Goal: Task Accomplishment & Management: Use online tool/utility

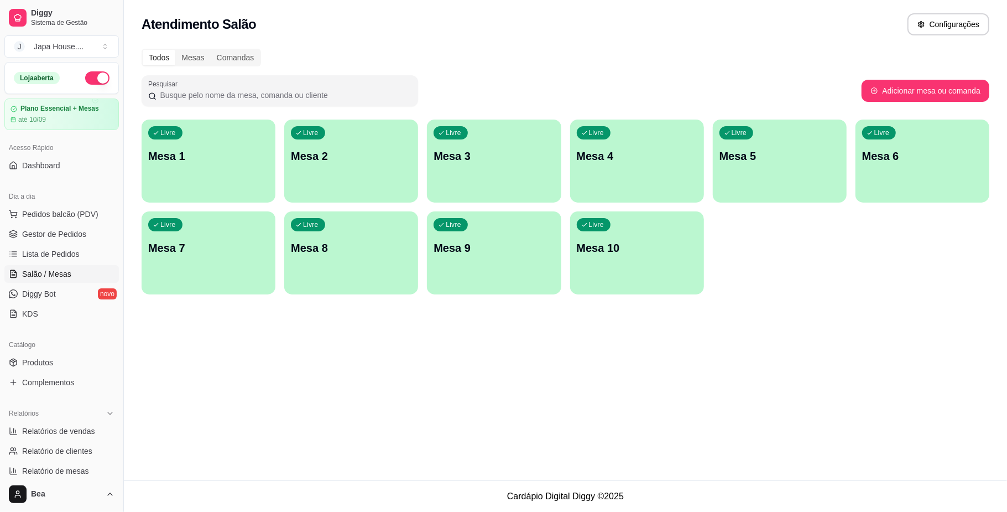
scroll to position [169, 0]
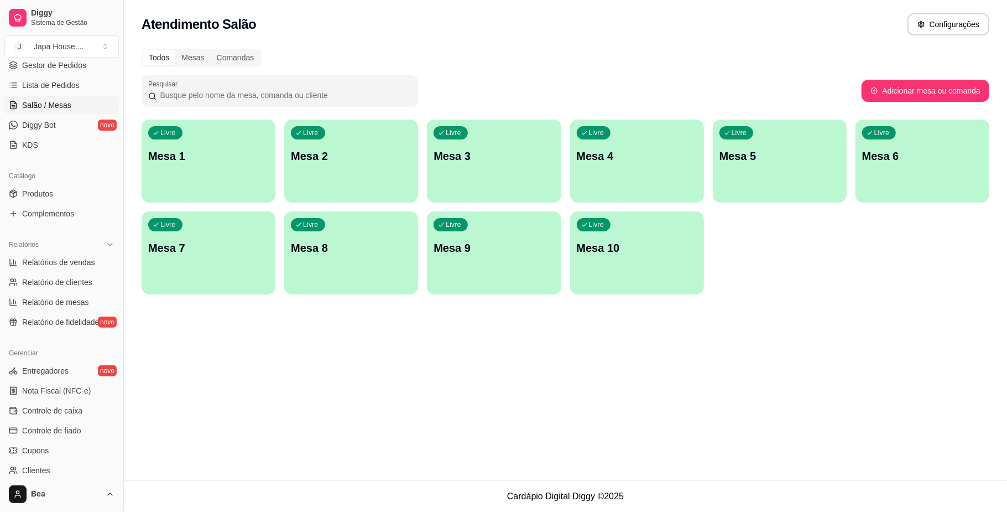
click at [207, 140] on div "Livre Mesa 1" at bounding box center [209, 154] width 134 height 70
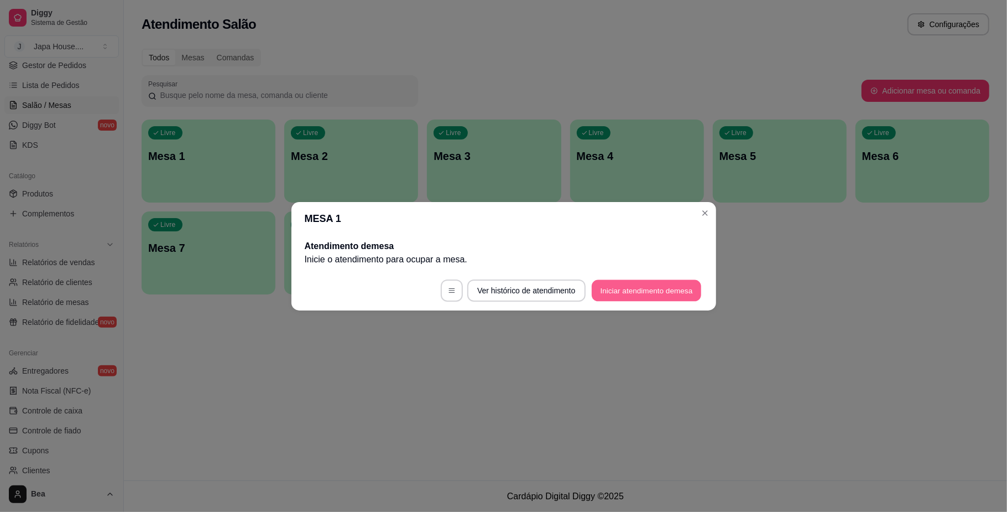
click at [624, 295] on button "Iniciar atendimento de mesa" at bounding box center [646, 290] width 109 height 22
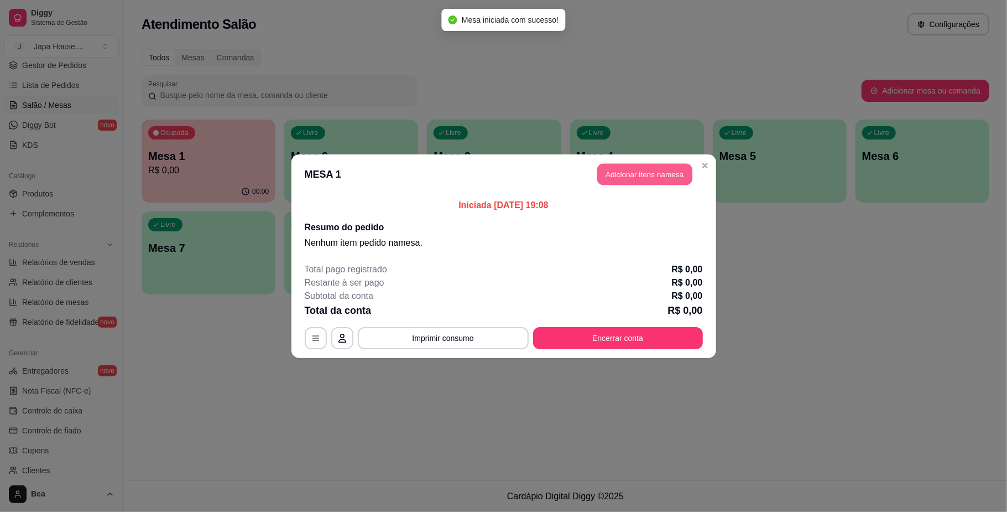
click at [649, 169] on button "Adicionar itens na mesa" at bounding box center [644, 174] width 95 height 22
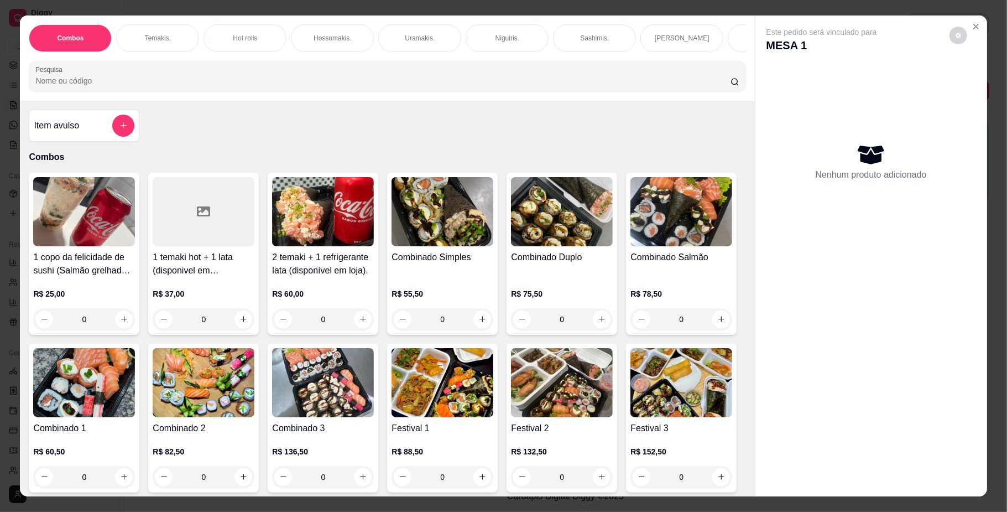
scroll to position [0, 627]
click at [375, 35] on div "Yakisoba" at bounding box center [404, 38] width 83 height 28
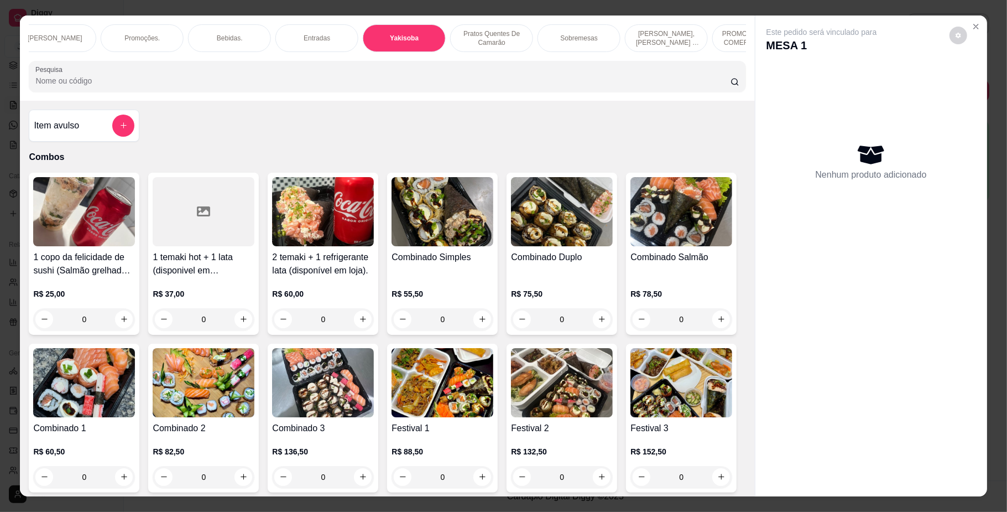
scroll to position [20, 0]
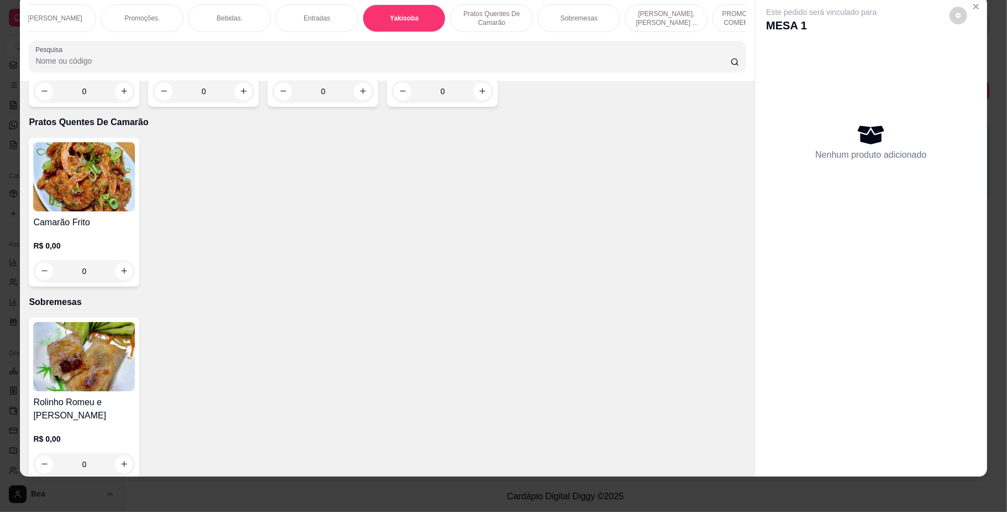
click at [122, 102] on div "0" at bounding box center [84, 91] width 102 height 22
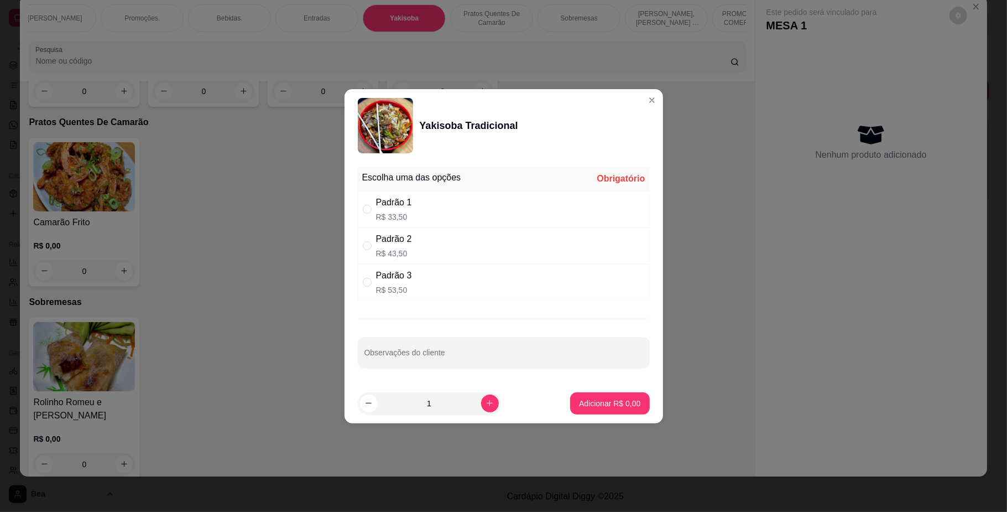
click at [454, 278] on div "Padrão 3 R$ 53,50" at bounding box center [504, 282] width 292 height 36
radio input "true"
click at [618, 408] on p "Adicionar R$ 53,50" at bounding box center [608, 403] width 64 height 11
type input "1"
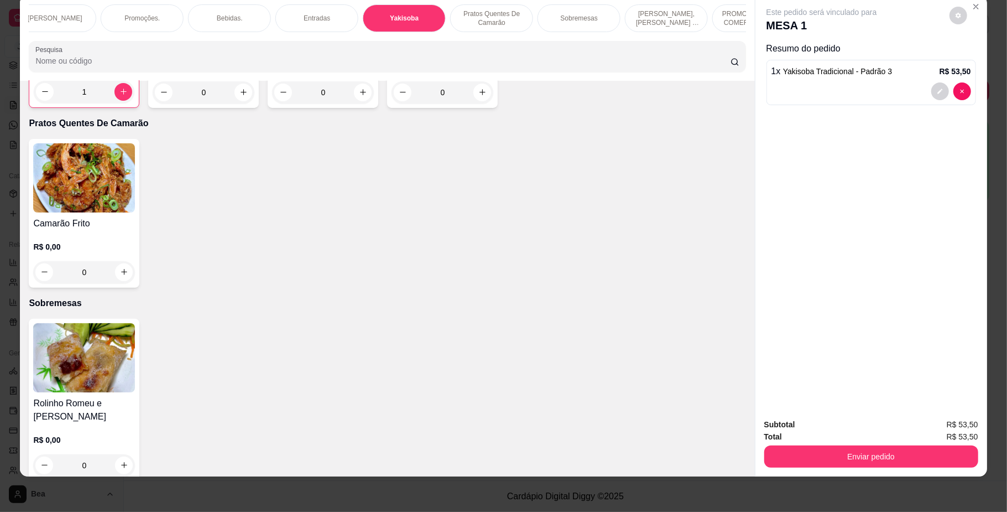
scroll to position [0, 0]
click at [160, 16] on p "Temakis." at bounding box center [158, 18] width 26 height 9
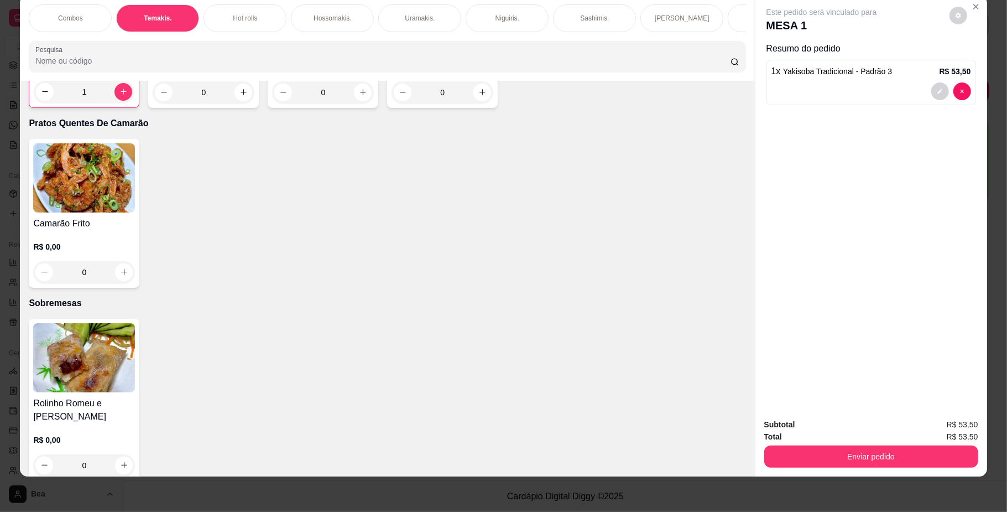
scroll to position [558, 0]
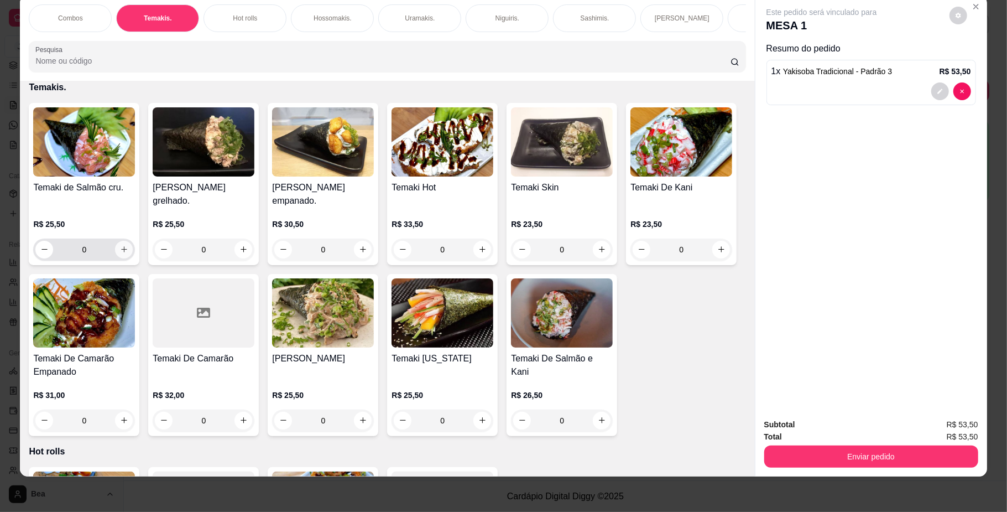
click at [120, 253] on icon "increase-product-quantity" at bounding box center [124, 249] width 8 height 8
type input "1"
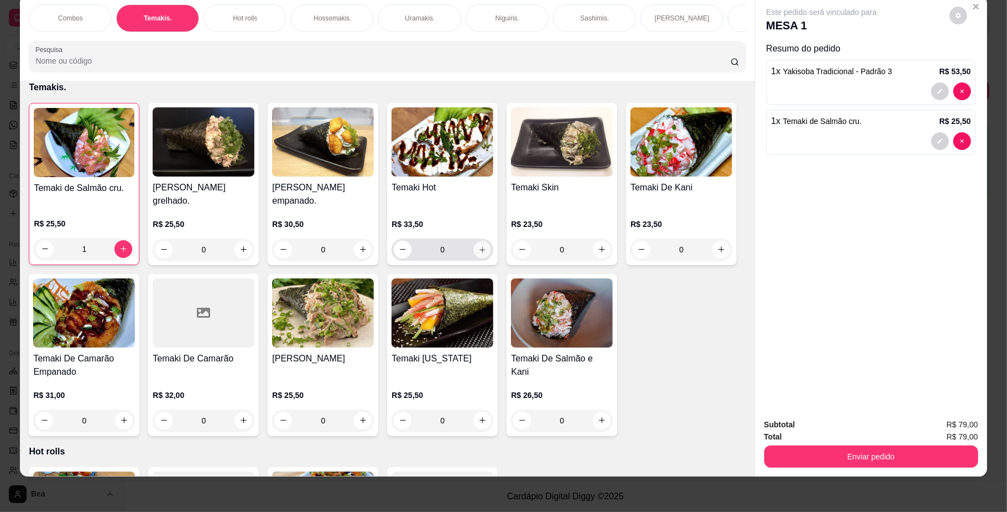
click at [483, 258] on button "increase-product-quantity" at bounding box center [482, 249] width 17 height 17
type input "1"
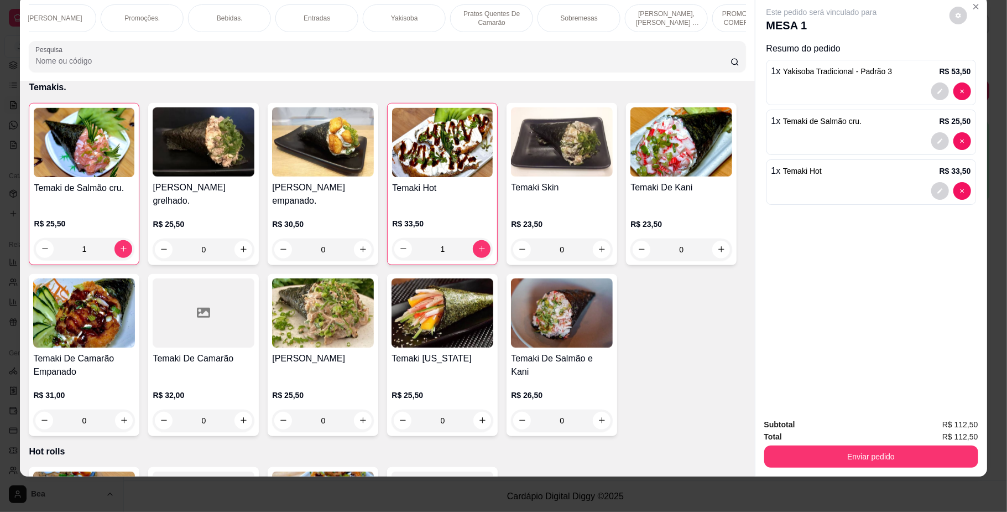
click at [345, 14] on div "Entradas" at bounding box center [316, 18] width 83 height 28
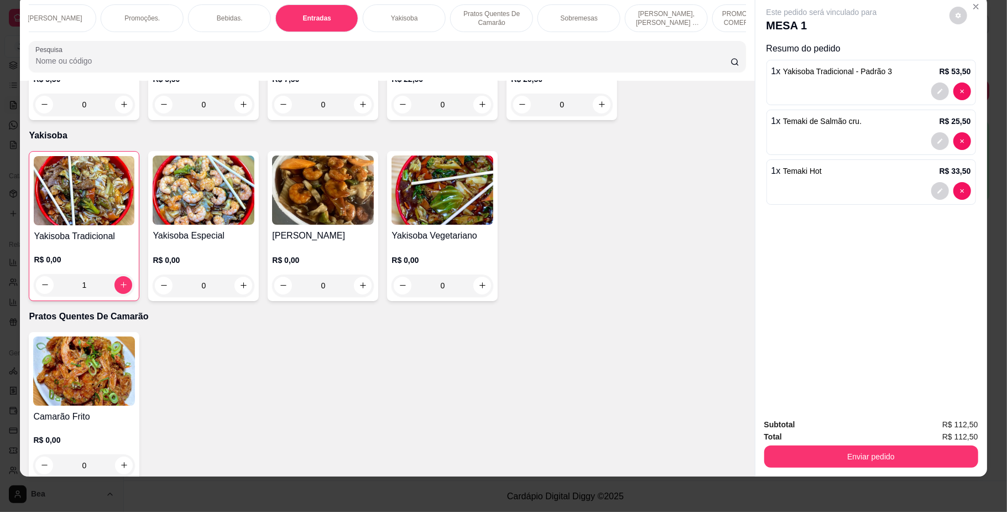
click at [362, 116] on div "0" at bounding box center [323, 104] width 102 height 22
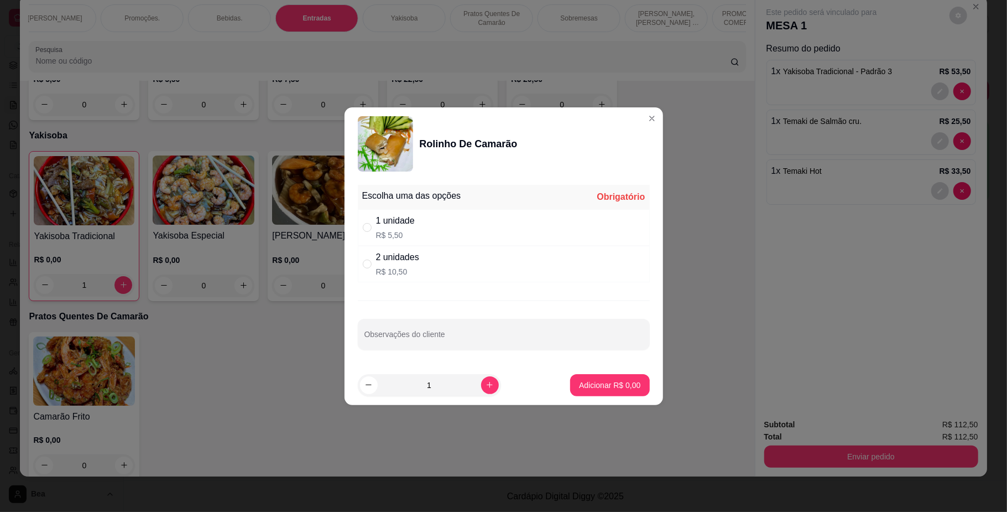
click at [424, 273] on div "2 unidades R$ 10,50" at bounding box center [504, 264] width 292 height 36
radio input "true"
click at [598, 381] on p "Adicionar R$ 10,50" at bounding box center [608, 384] width 64 height 11
type input "1"
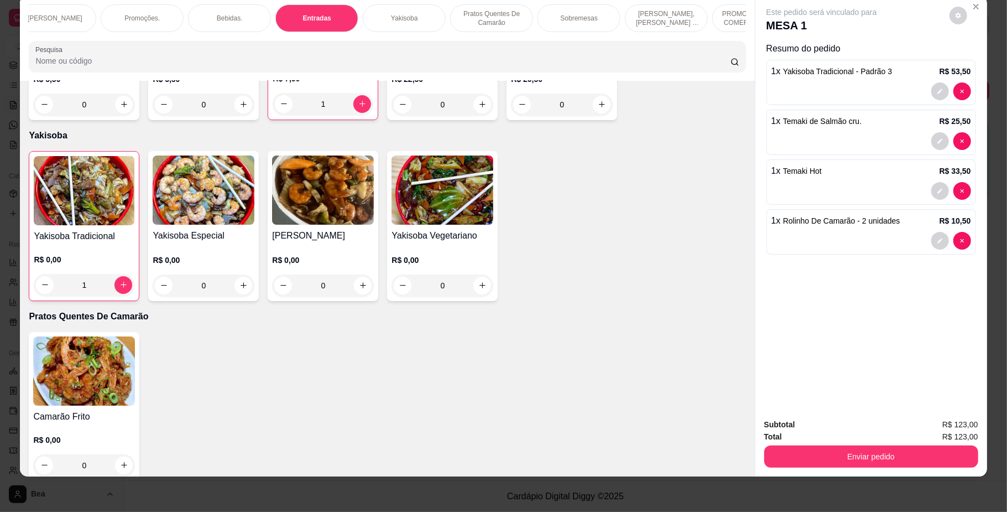
click at [230, 19] on p "Bebidas." at bounding box center [230, 18] width 26 height 9
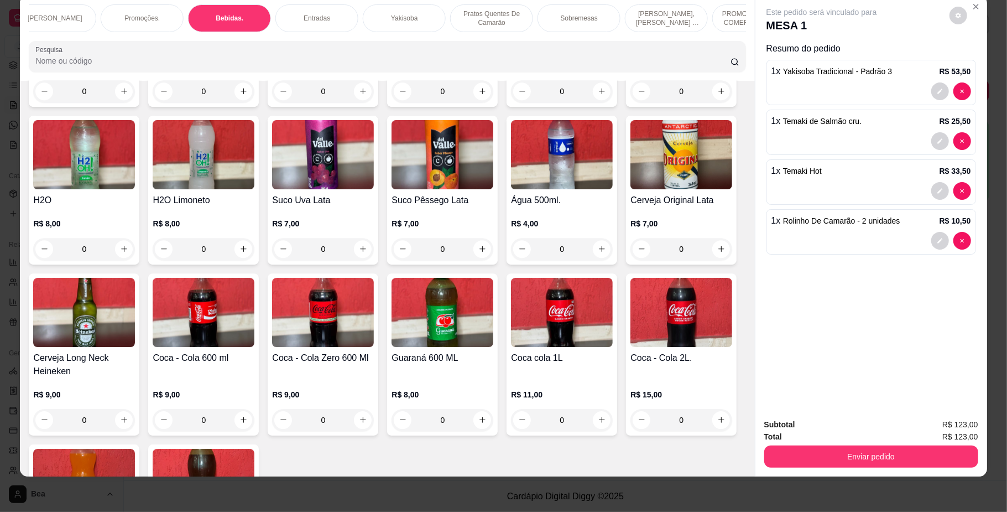
click at [693, 470] on div "Coca - Cola 350ml R$ 7,00 0 Coca - Cola Zero 350ml R$ 7,00 0 Guaraná 350ml R$ 7…" at bounding box center [387, 275] width 717 height 635
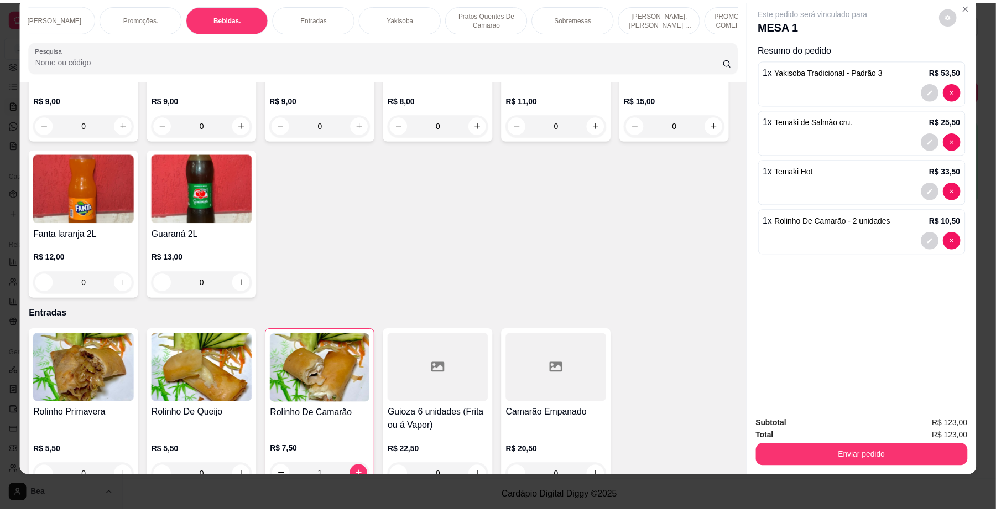
scroll to position [2702, 0]
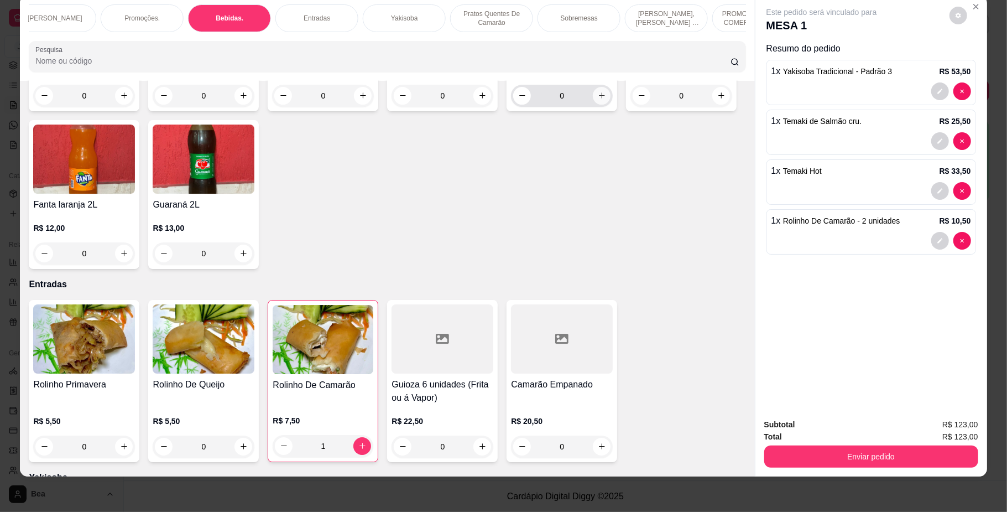
click at [599, 99] on icon "increase-product-quantity" at bounding box center [602, 96] width 6 height 6
type input "1"
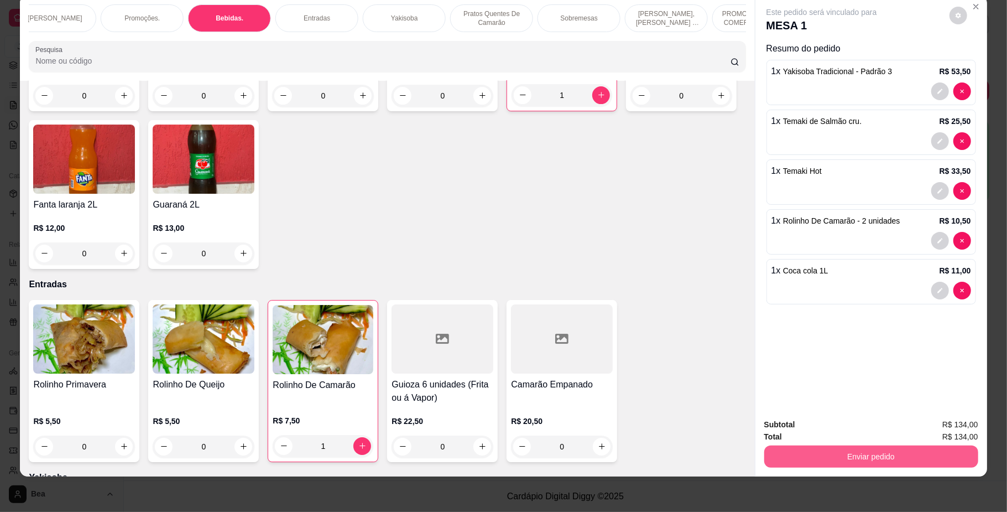
click at [856, 456] on button "Enviar pedido" at bounding box center [871, 456] width 214 height 22
click at [852, 436] on button "Não registrar e enviar pedido" at bounding box center [833, 429] width 115 height 21
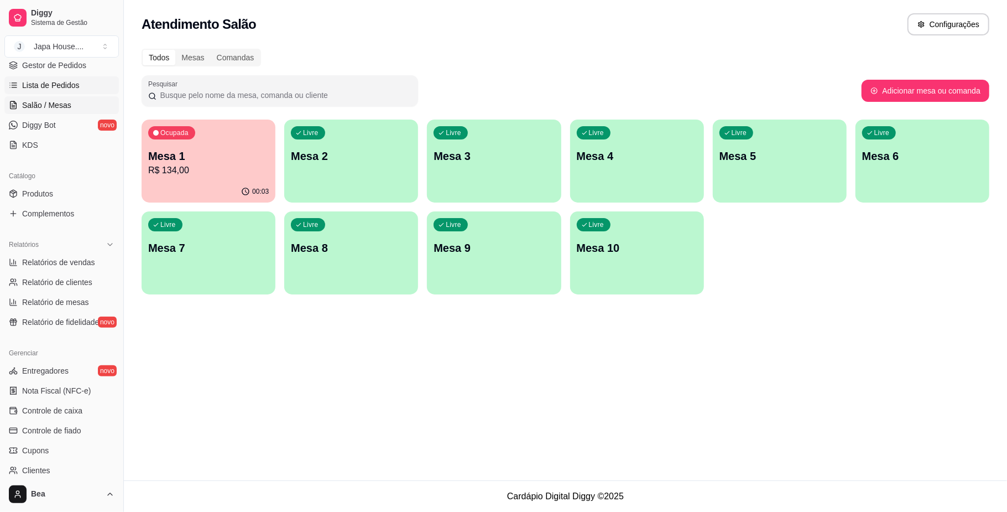
click at [69, 90] on span "Lista de Pedidos" at bounding box center [51, 85] width 58 height 11
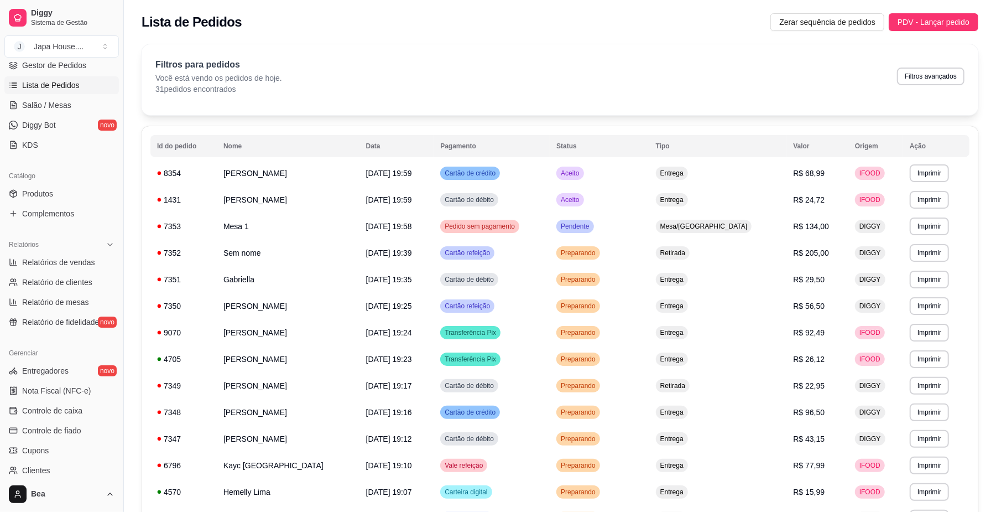
click at [138, 447] on div "**********" at bounding box center [560, 521] width 872 height 967
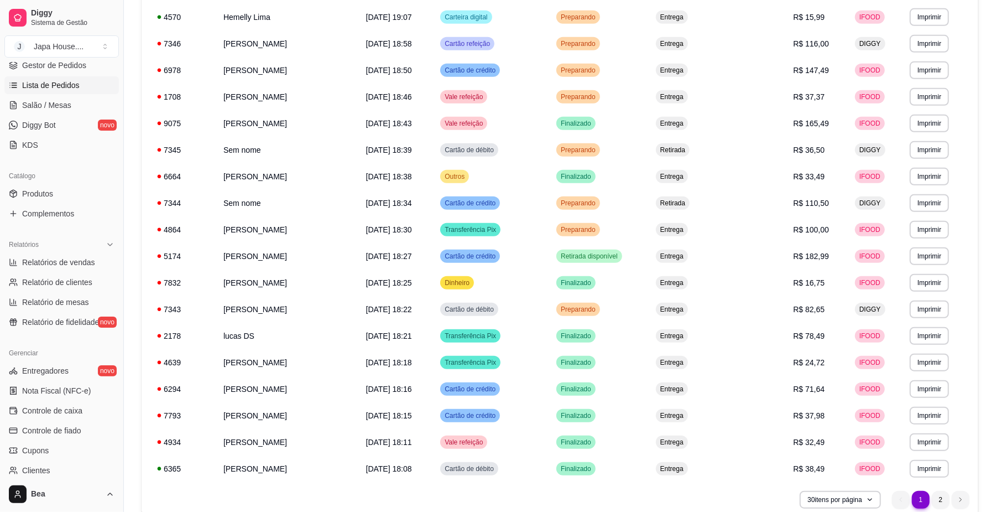
scroll to position [501, 0]
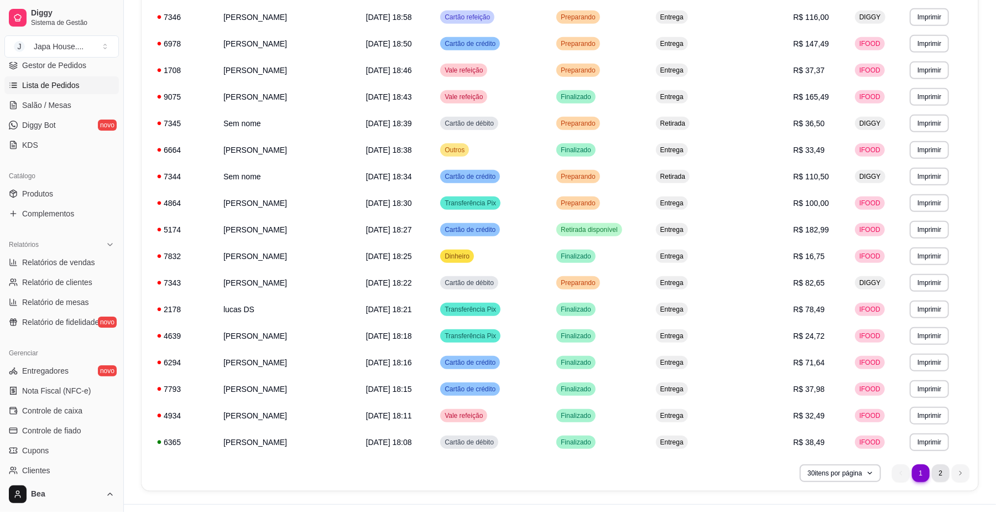
click at [938, 472] on li "2" at bounding box center [941, 473] width 18 height 18
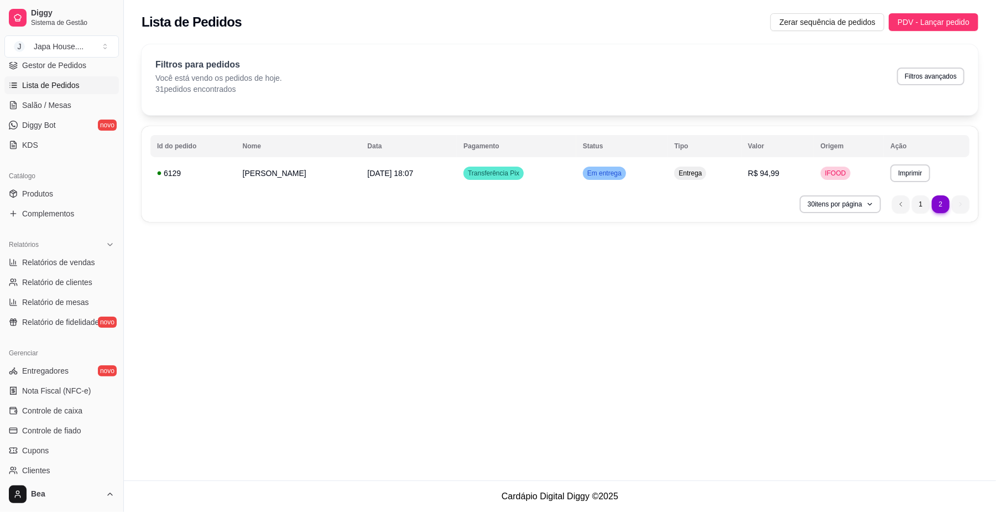
scroll to position [0, 0]
click at [934, 202] on li "1" at bounding box center [931, 203] width 17 height 17
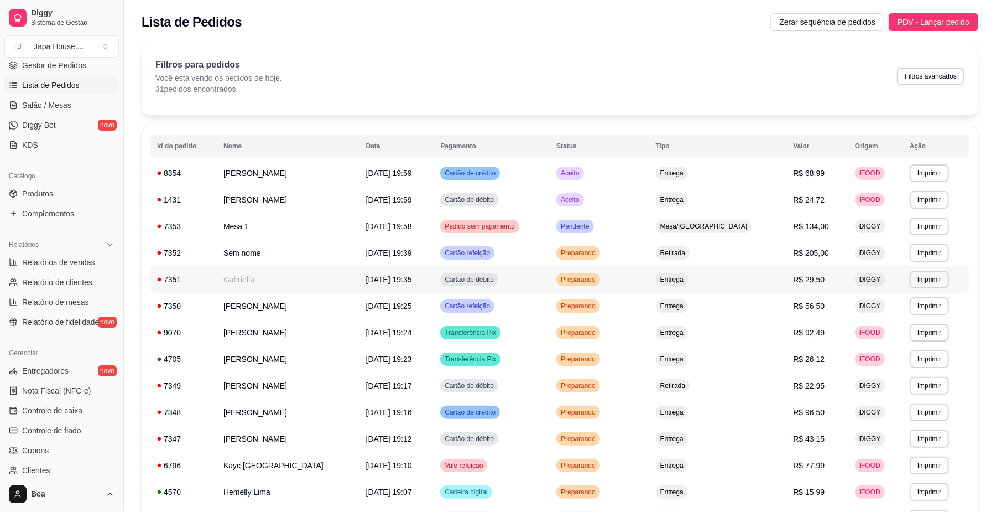
click at [237, 282] on td "Gabriella" at bounding box center [288, 279] width 143 height 27
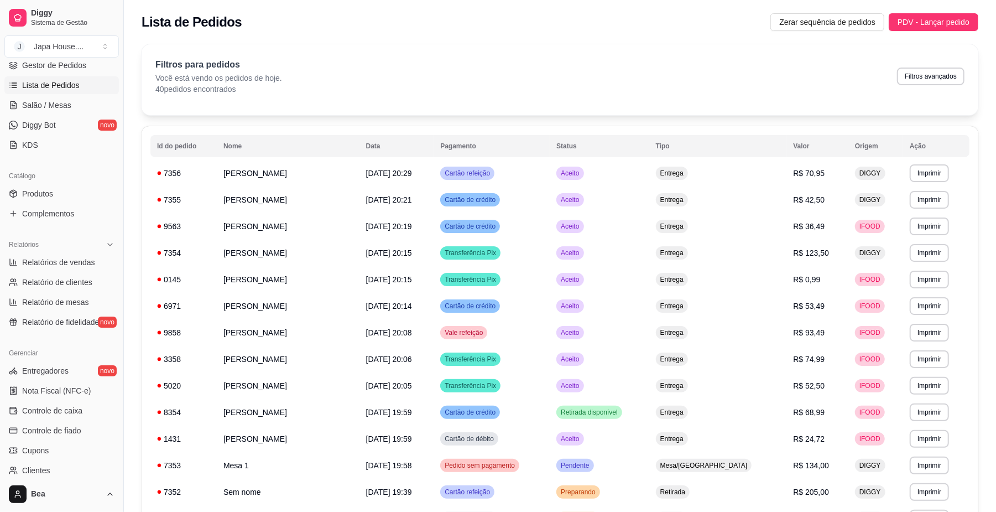
drag, startPoint x: 120, startPoint y: 200, endPoint x: 136, endPoint y: 56, distance: 144.7
click at [136, 56] on div "Diggy Sistema de Gestão J Japa House. ... Loja aberta Plano Essencial + Mesas a…" at bounding box center [498, 518] width 996 height 1036
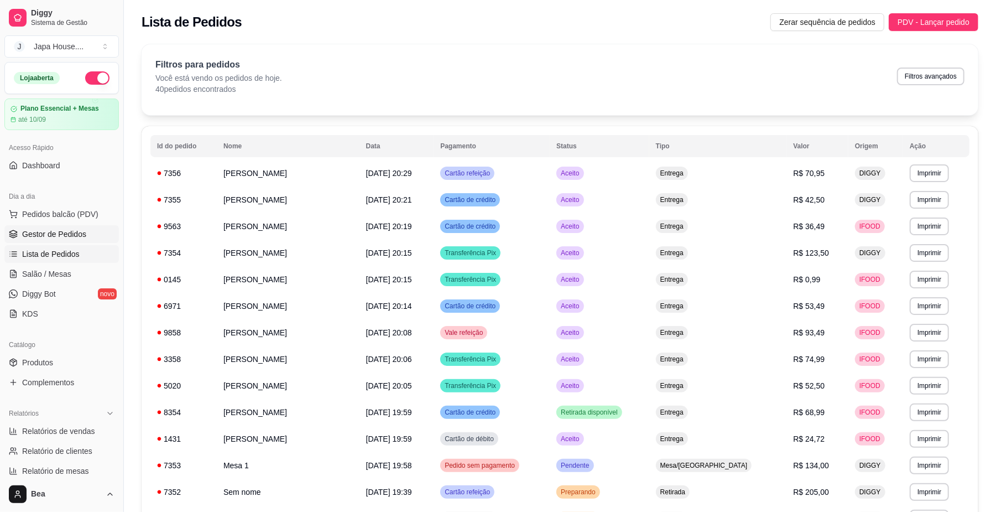
click at [59, 236] on span "Gestor de Pedidos" at bounding box center [54, 233] width 64 height 11
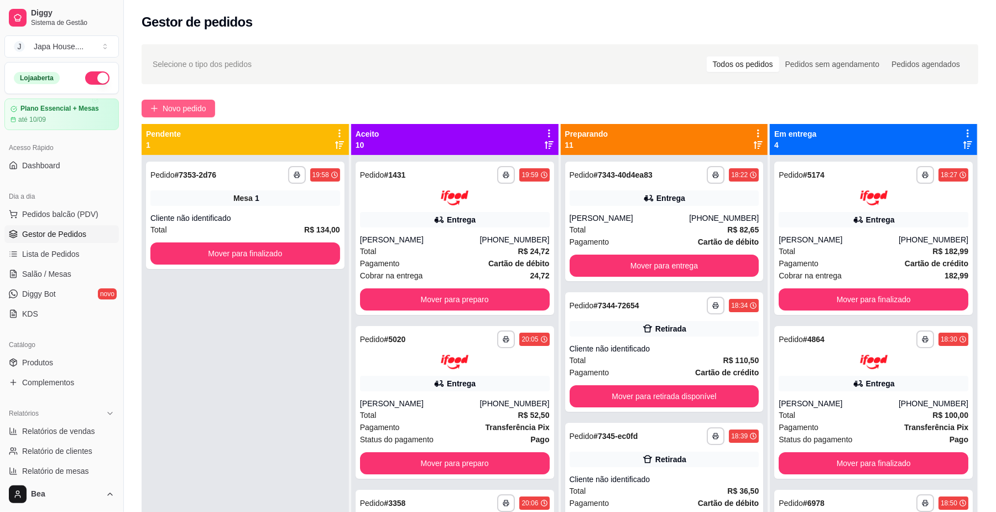
click at [180, 107] on span "Novo pedido" at bounding box center [185, 108] width 44 height 12
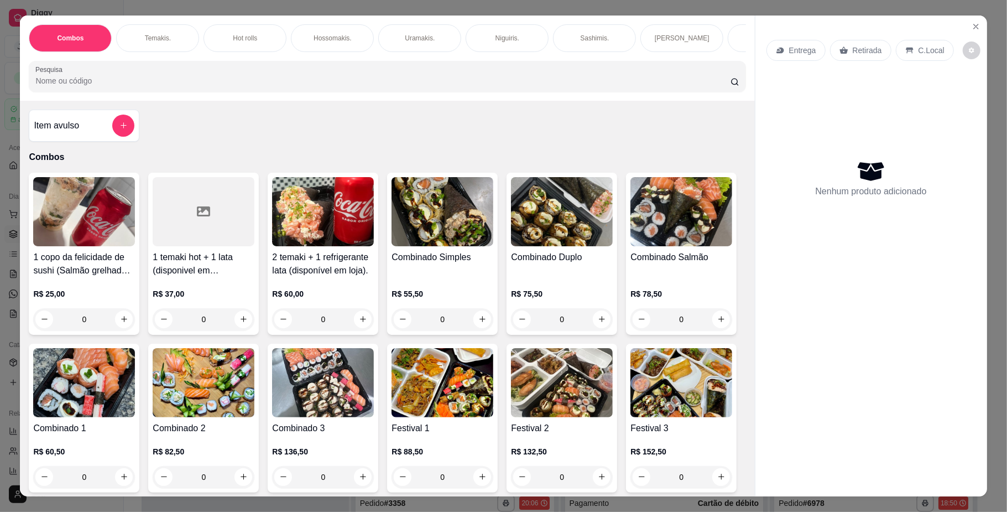
click at [861, 50] on p "Retirada" at bounding box center [867, 50] width 29 height 11
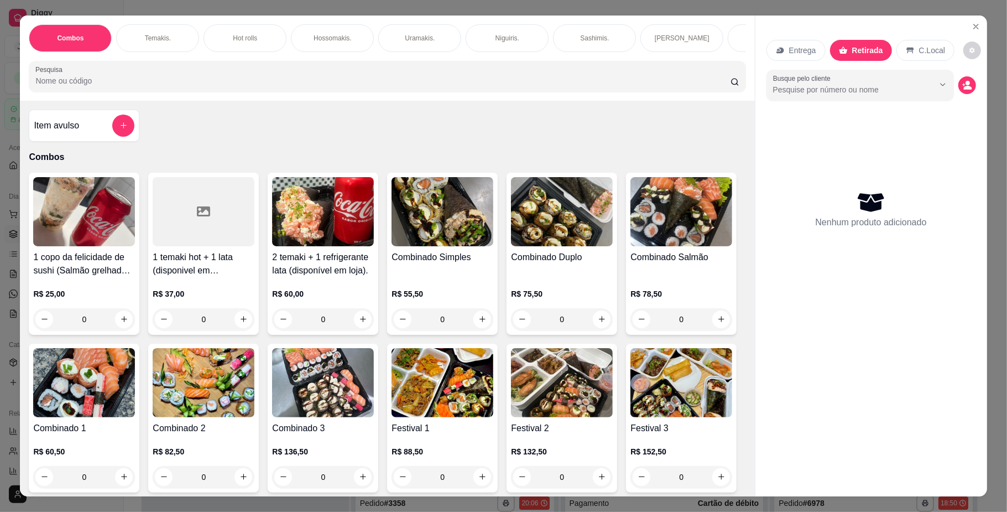
click at [160, 38] on p "Temakis." at bounding box center [158, 38] width 26 height 9
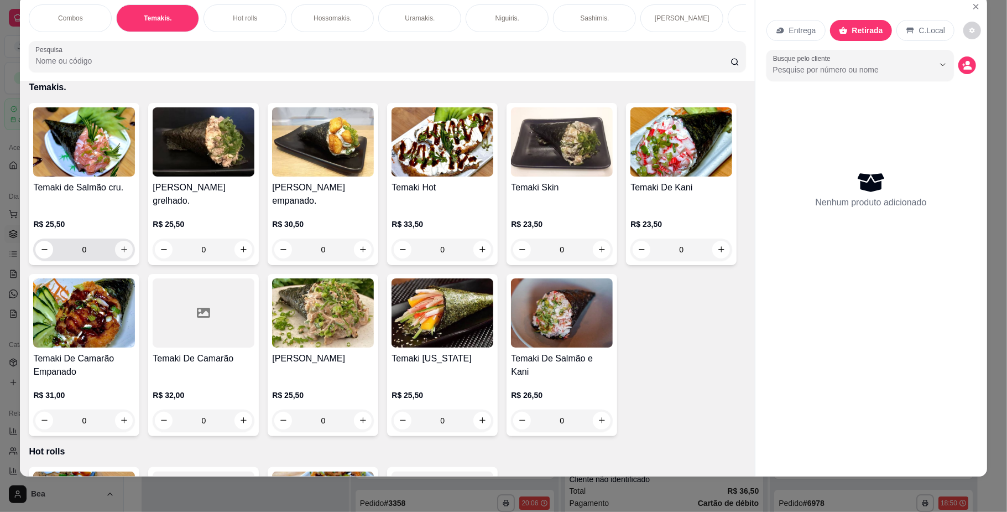
click at [120, 253] on icon "increase-product-quantity" at bounding box center [124, 249] width 8 height 8
type input "1"
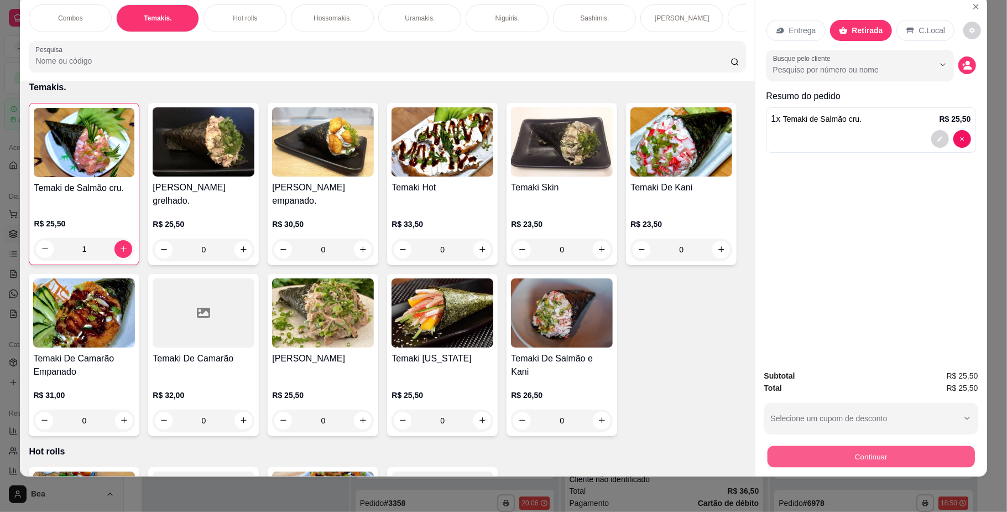
click at [868, 461] on button "Continuar" at bounding box center [870, 457] width 207 height 22
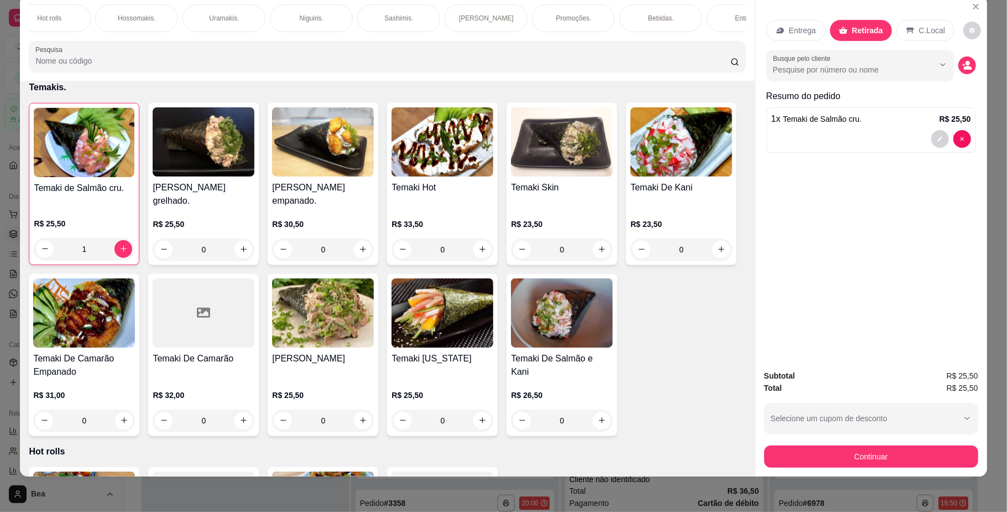
click at [648, 18] on p "Bebidas." at bounding box center [661, 18] width 26 height 9
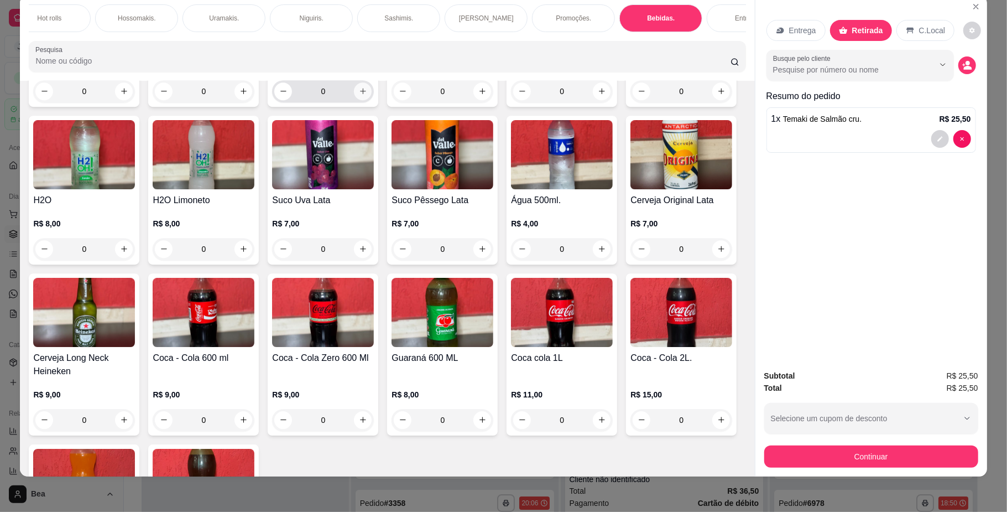
click at [361, 95] on icon "increase-product-quantity" at bounding box center [363, 91] width 8 height 8
type input "1"
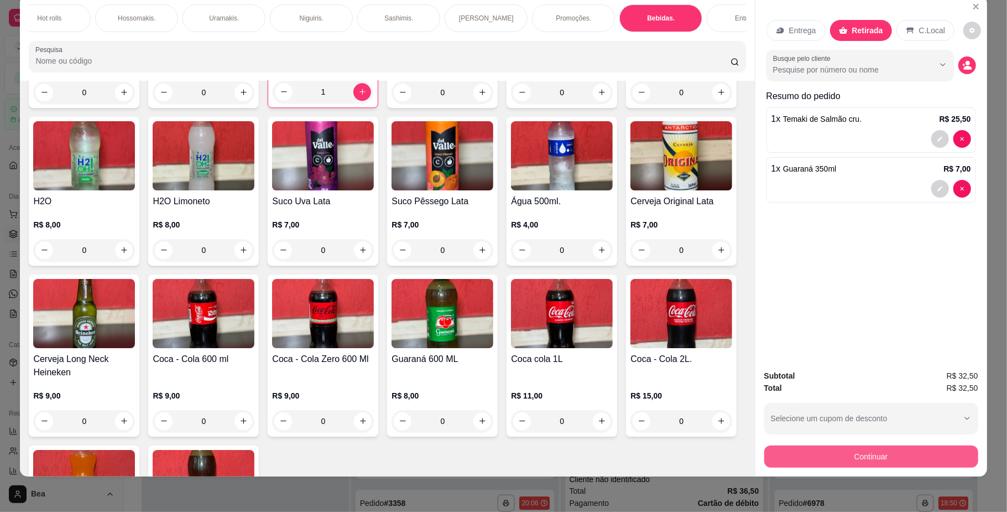
click at [914, 456] on button "Continuar" at bounding box center [871, 456] width 214 height 22
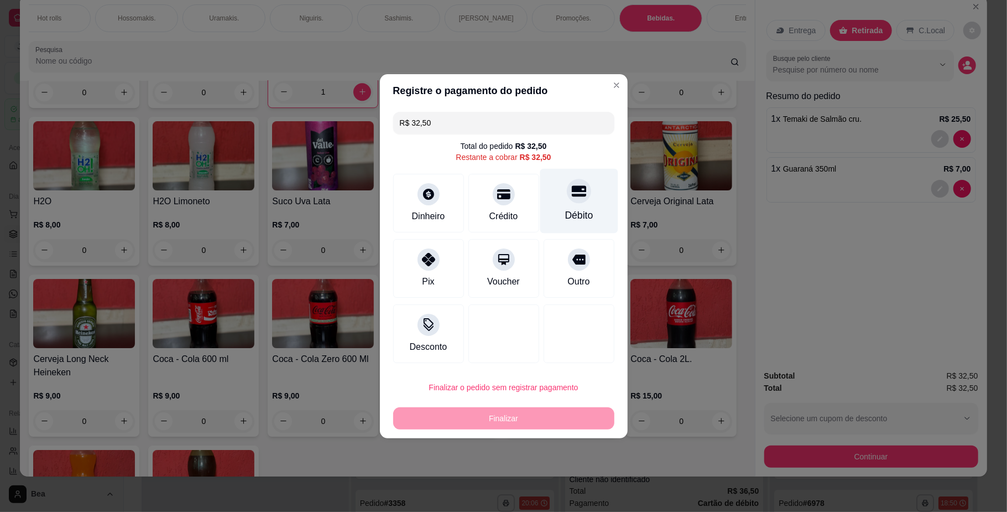
click at [577, 212] on div "Débito" at bounding box center [579, 215] width 28 height 14
type input "R$ 0,00"
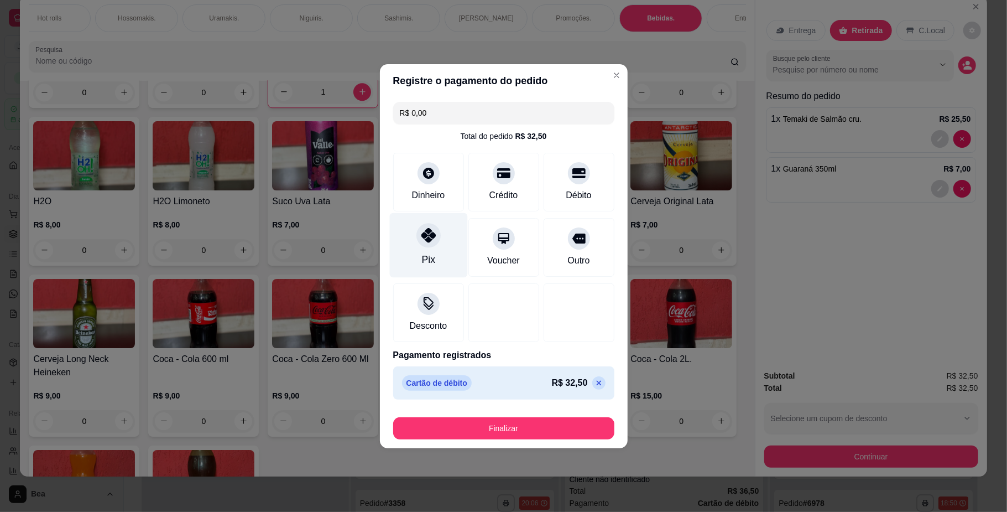
click at [435, 251] on div "Pix" at bounding box center [428, 244] width 78 height 65
click at [444, 239] on div "Pix" at bounding box center [428, 244] width 78 height 65
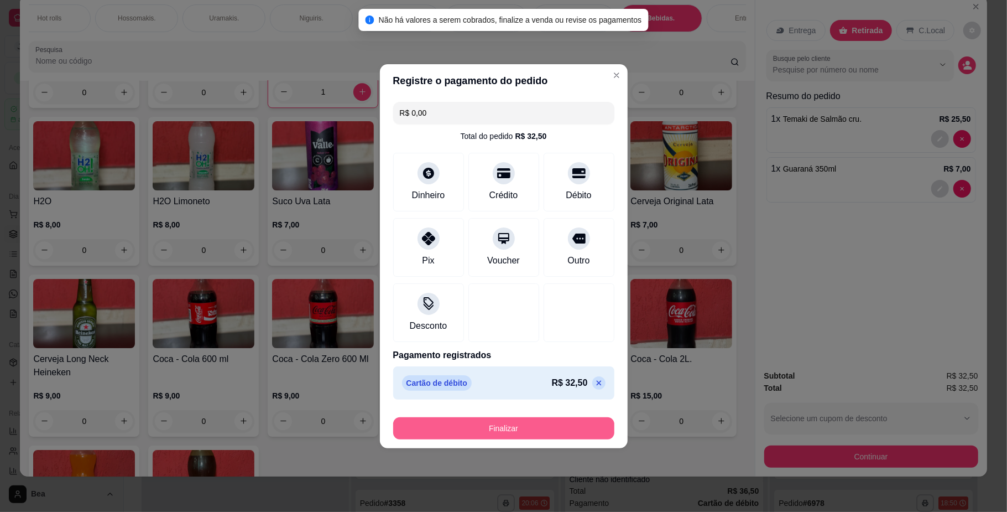
click at [562, 434] on button "Finalizar" at bounding box center [503, 428] width 221 height 22
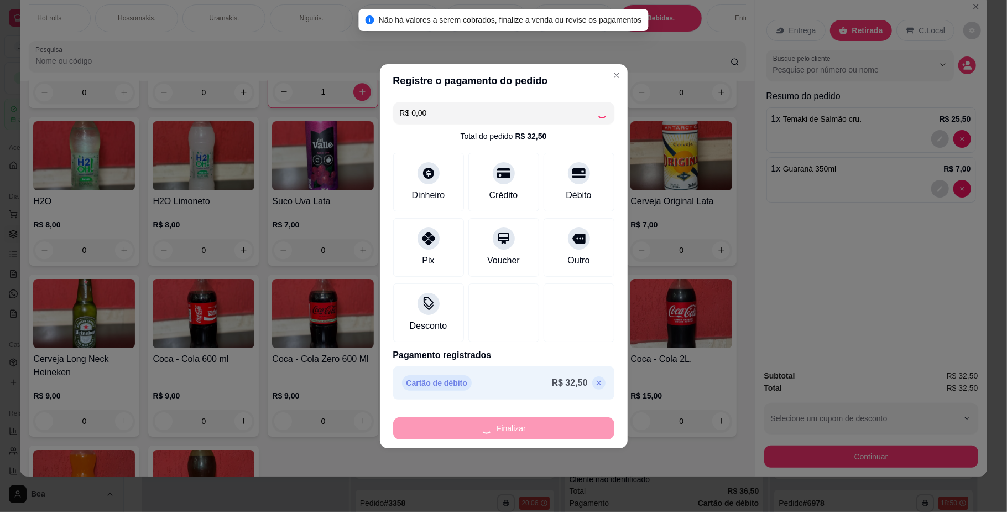
type input "0"
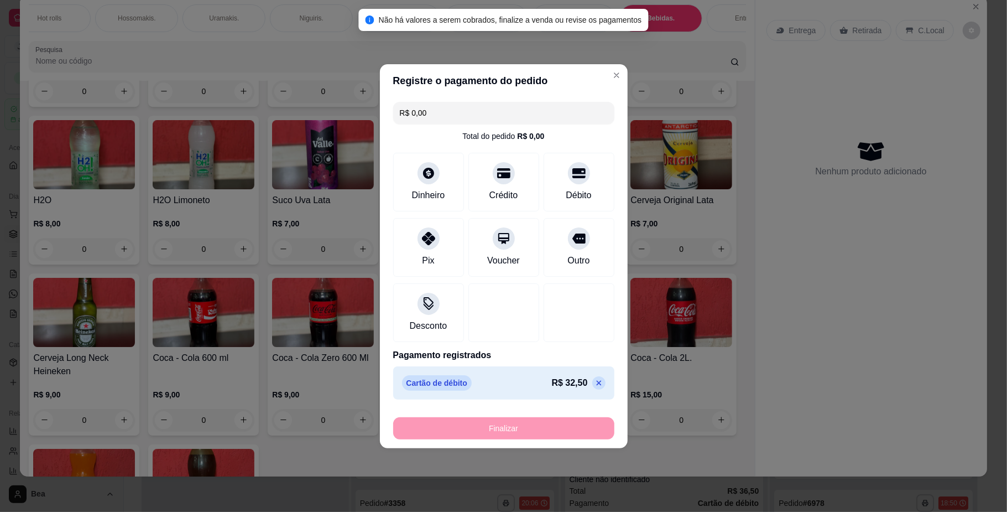
type input "-R$ 32,50"
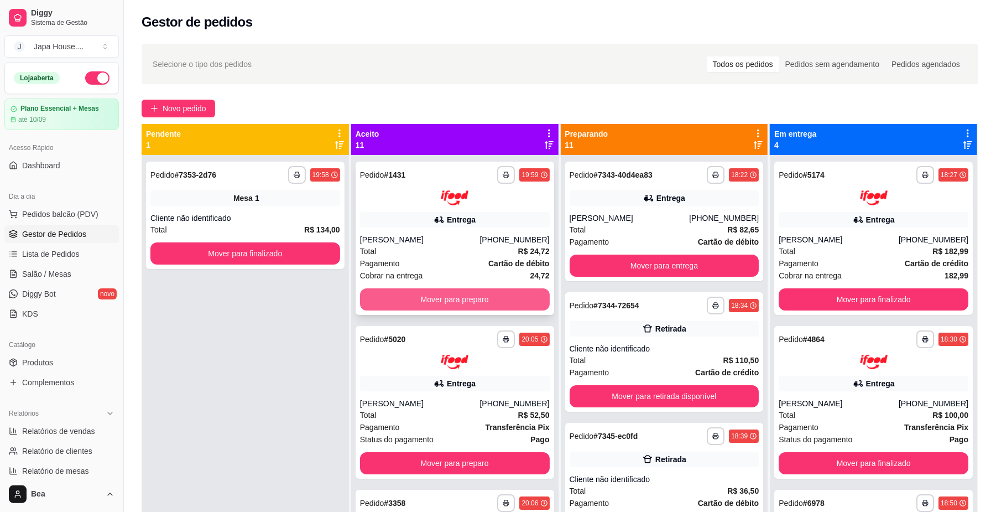
click at [403, 301] on button "Mover para preparo" at bounding box center [455, 299] width 190 height 22
click at [403, 300] on button "Mover para preparo" at bounding box center [455, 299] width 184 height 22
click at [406, 300] on button "Mover para preparo" at bounding box center [455, 299] width 184 height 22
click at [406, 300] on button "Mover para preparo" at bounding box center [455, 299] width 190 height 22
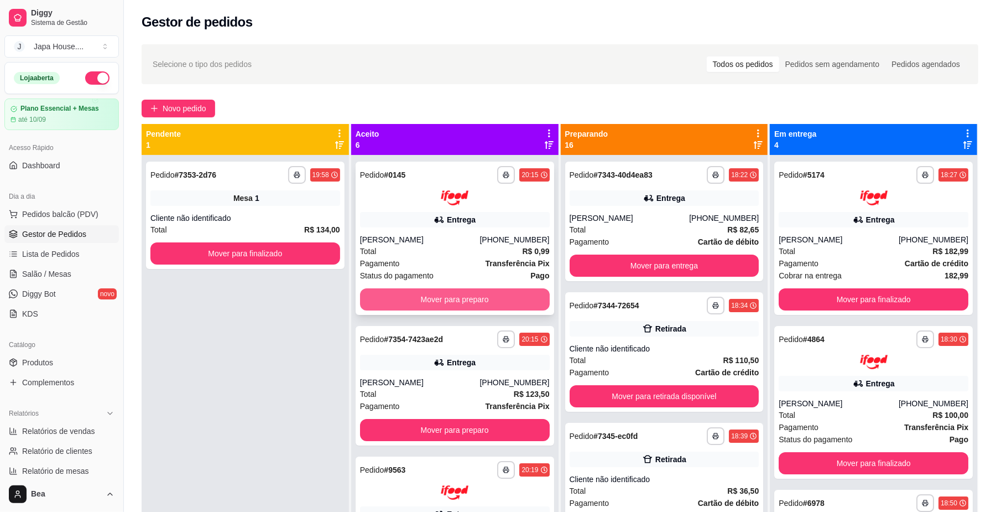
click at [403, 297] on button "Mover para preparo" at bounding box center [455, 299] width 190 height 22
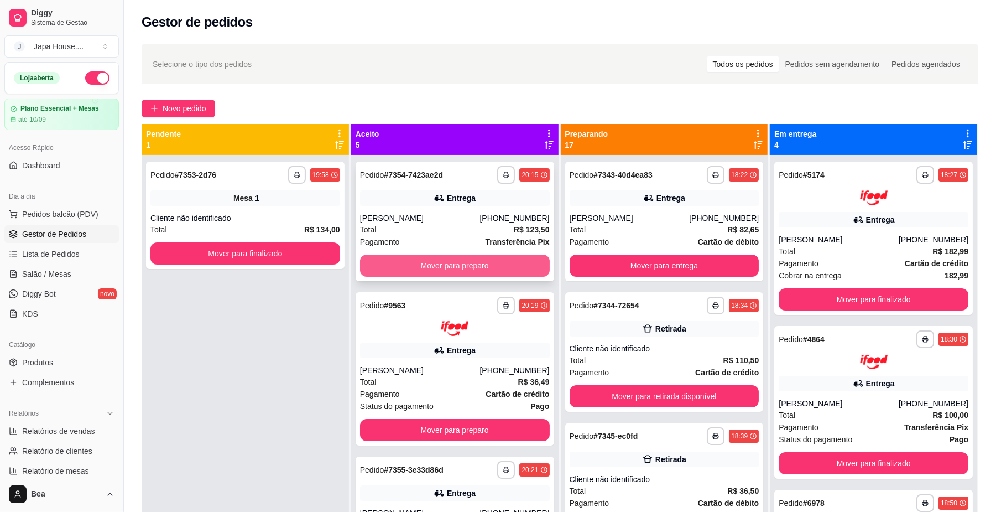
click at [415, 270] on button "Mover para preparo" at bounding box center [455, 265] width 190 height 22
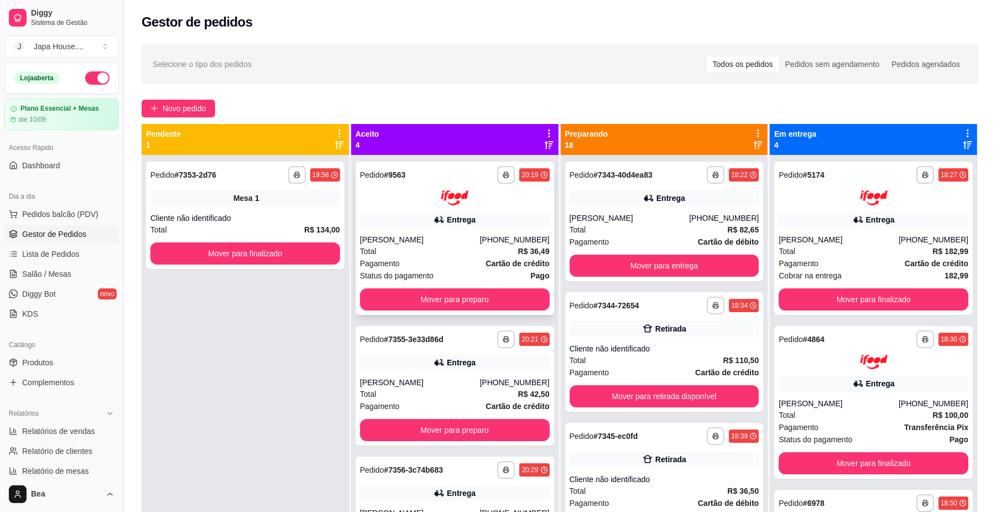
click at [416, 269] on span "Status do pagamento" at bounding box center [397, 275] width 74 height 12
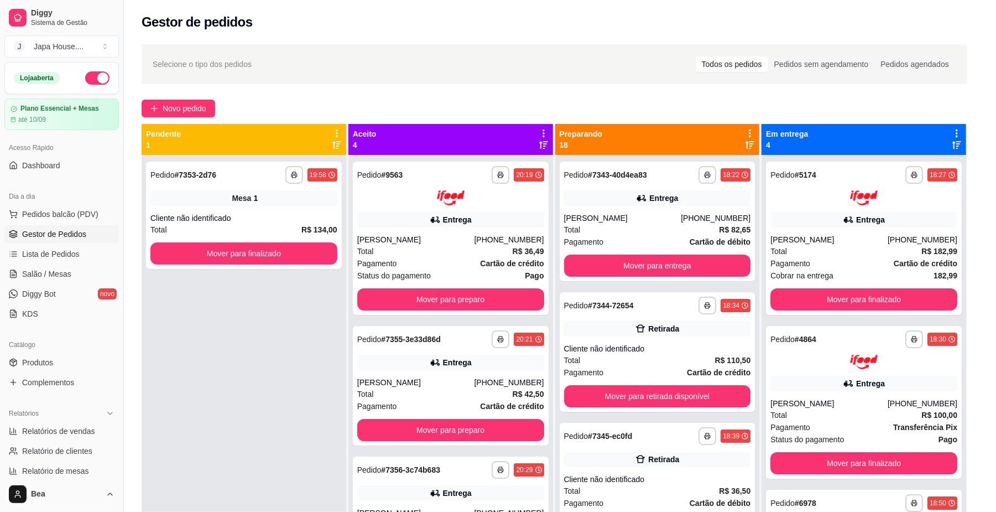
click at [427, 308] on div "Endereço Tv. Itiúba, n. 94, [GEOGRAPHIC_DATA]. Dutra - 07171146 undefined - Lav…" at bounding box center [498, 345] width 298 height 95
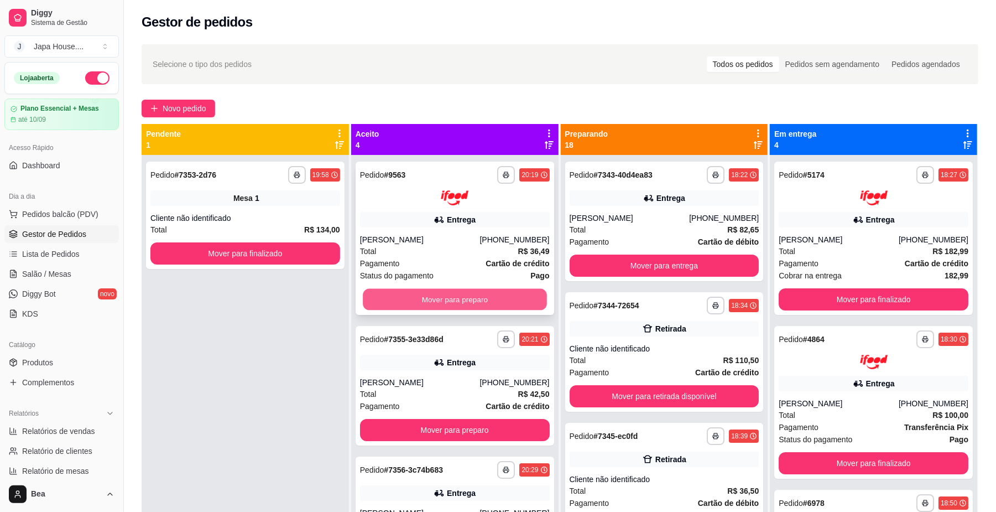
click at [379, 300] on button "Mover para preparo" at bounding box center [455, 299] width 184 height 22
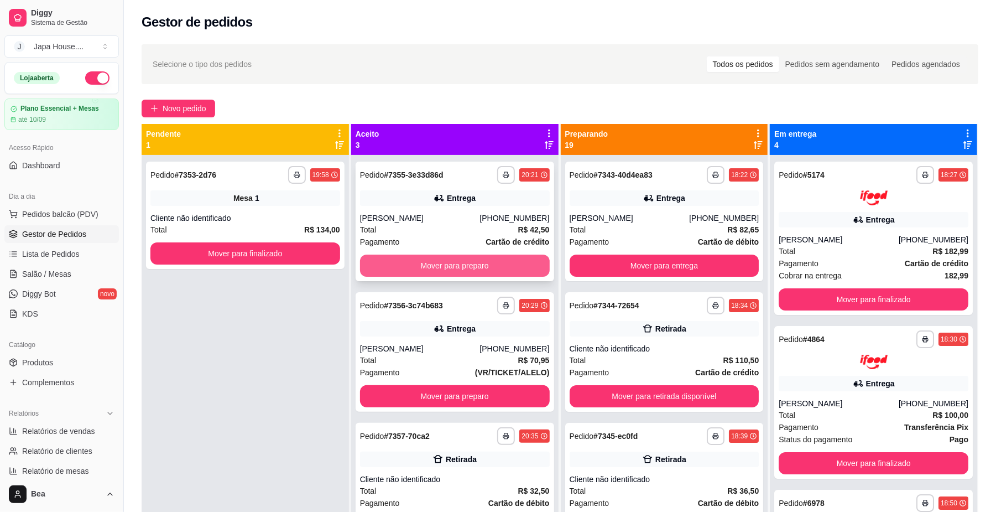
click at [409, 262] on button "Mover para preparo" at bounding box center [455, 265] width 190 height 22
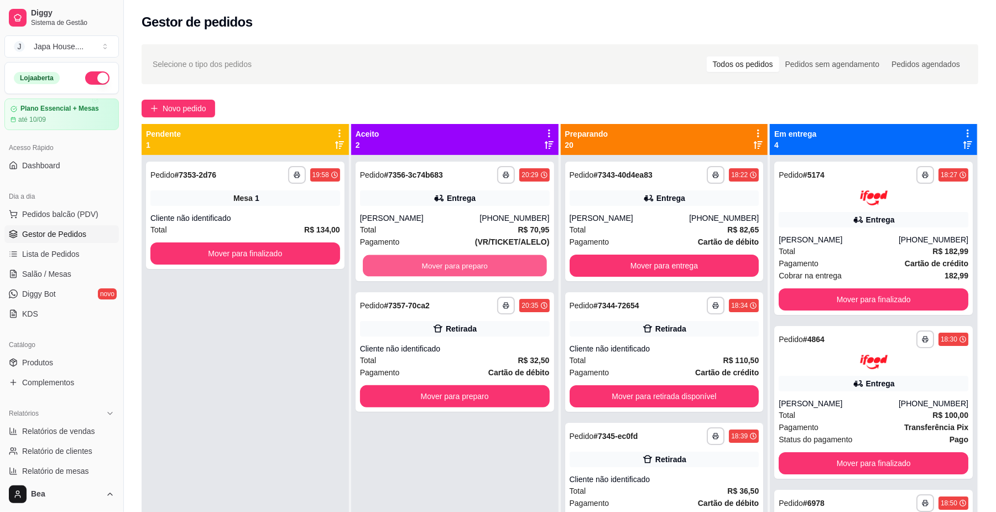
click at [409, 262] on button "Mover para preparo" at bounding box center [455, 266] width 184 height 22
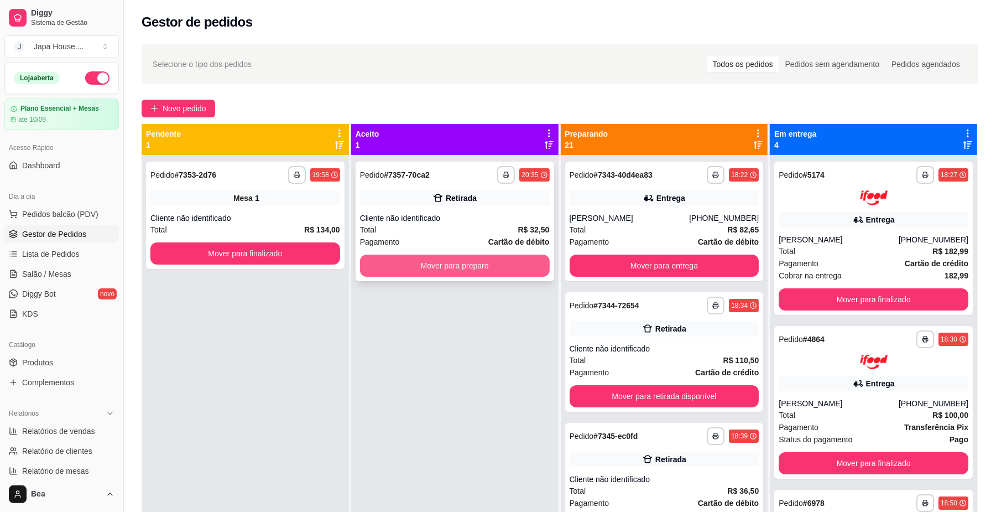
click at [410, 262] on button "Mover para preparo" at bounding box center [455, 265] width 190 height 22
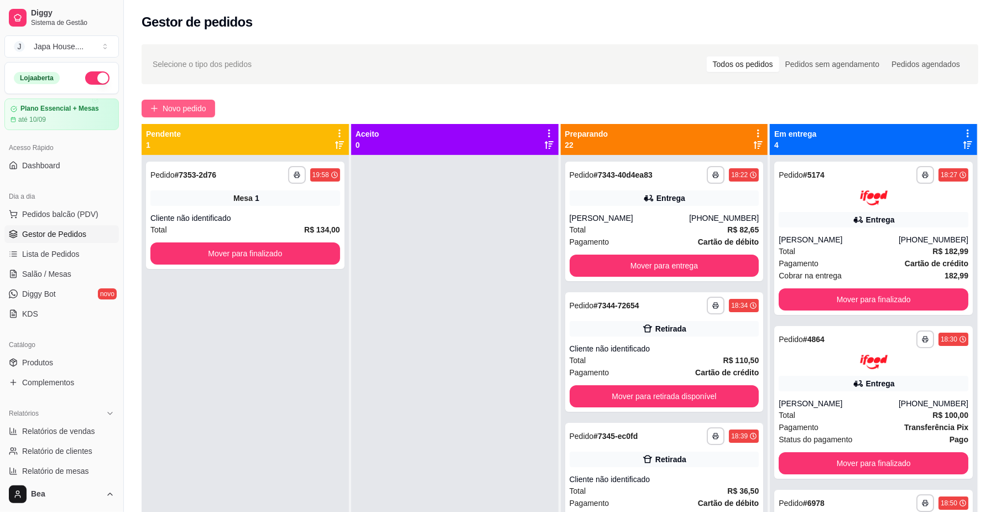
click at [185, 104] on span "Novo pedido" at bounding box center [185, 108] width 44 height 12
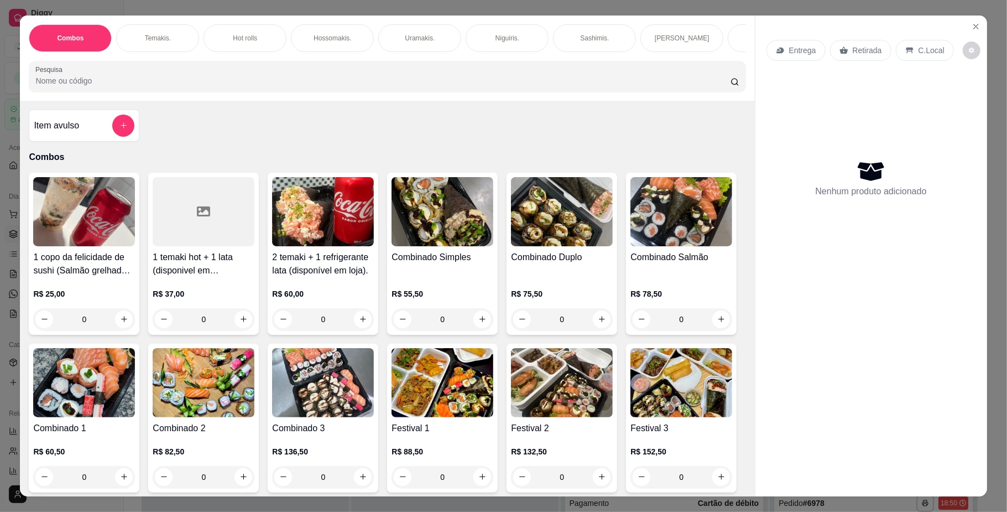
click at [845, 54] on div "Retirada" at bounding box center [860, 50] width 61 height 21
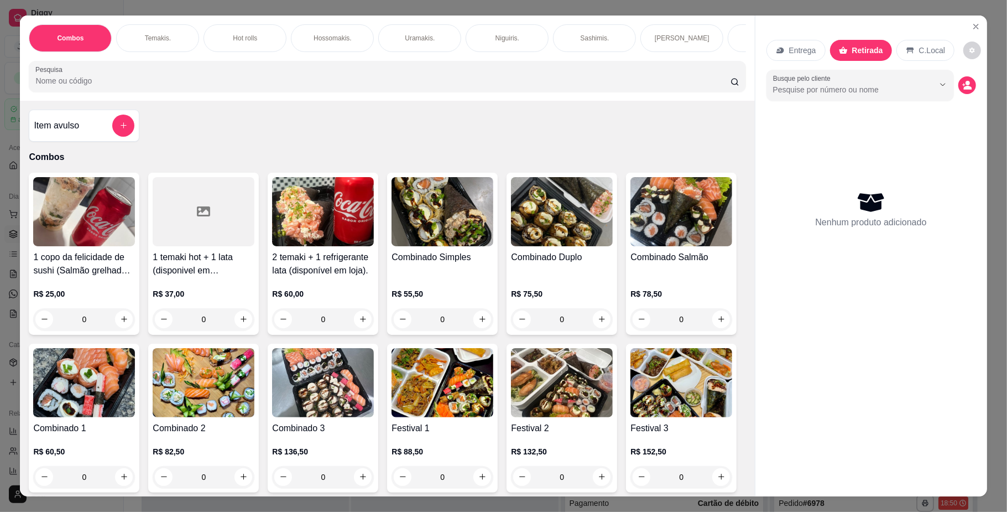
scroll to position [0, 627]
click at [388, 45] on div "Yakisoba" at bounding box center [404, 38] width 83 height 28
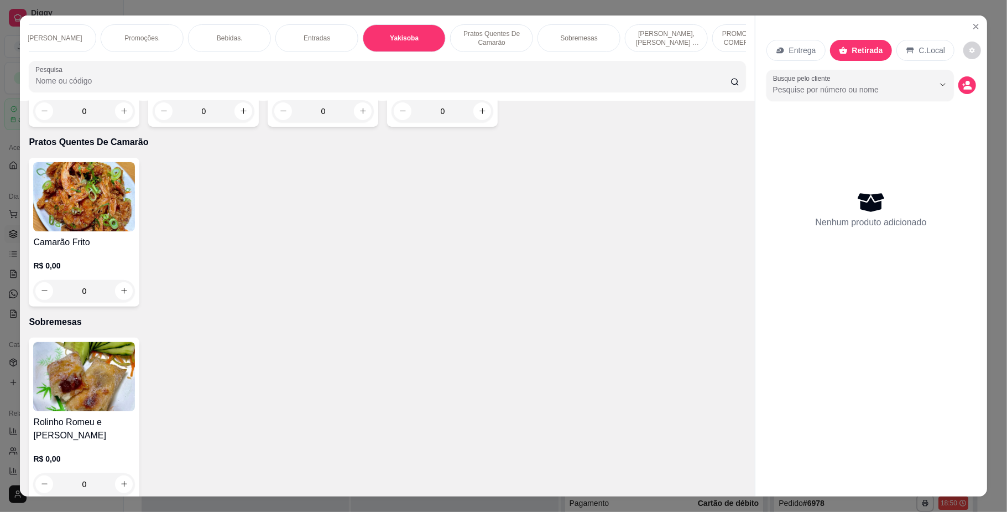
scroll to position [20, 0]
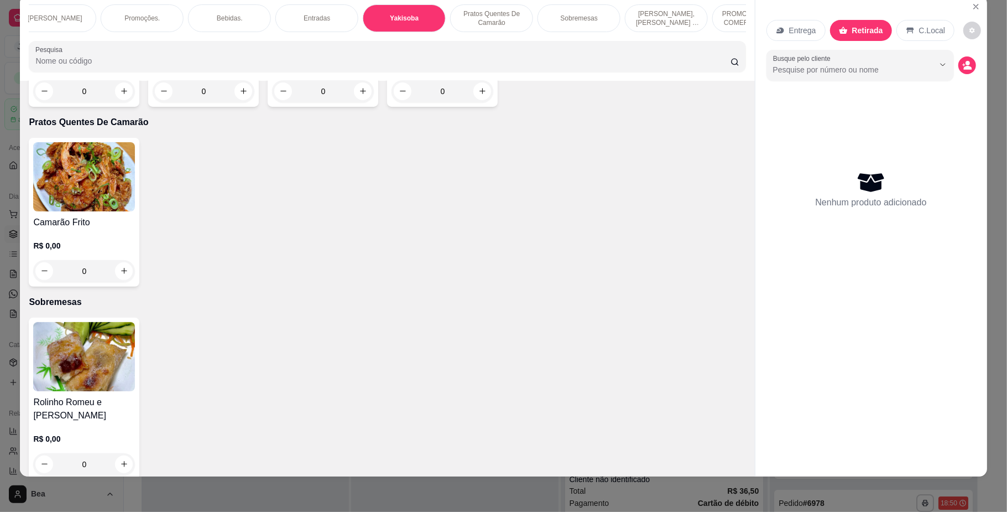
click at [121, 102] on div "0" at bounding box center [84, 91] width 102 height 22
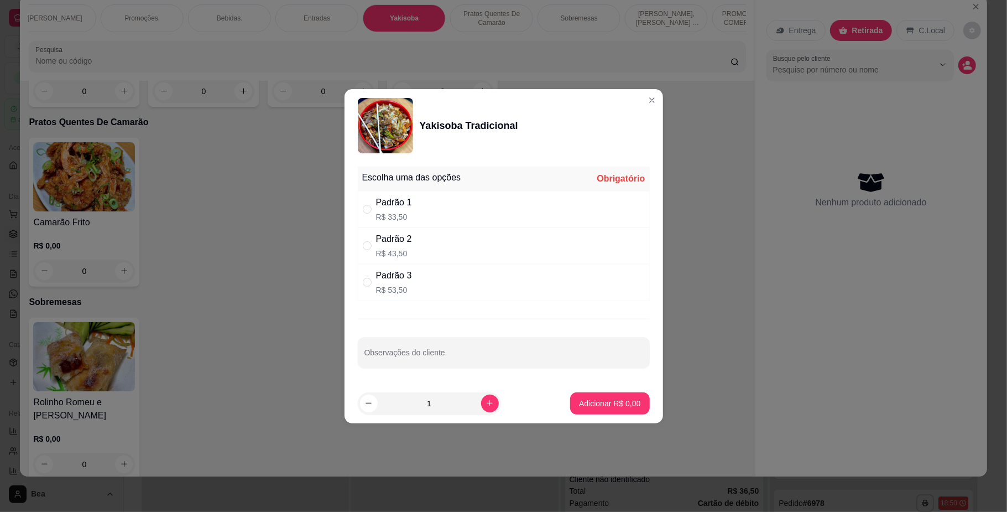
click at [405, 279] on div "Padrão 3" at bounding box center [394, 275] width 36 height 13
radio input "true"
click at [592, 404] on p "Adicionar R$ 53,50" at bounding box center [608, 403] width 64 height 11
type input "1"
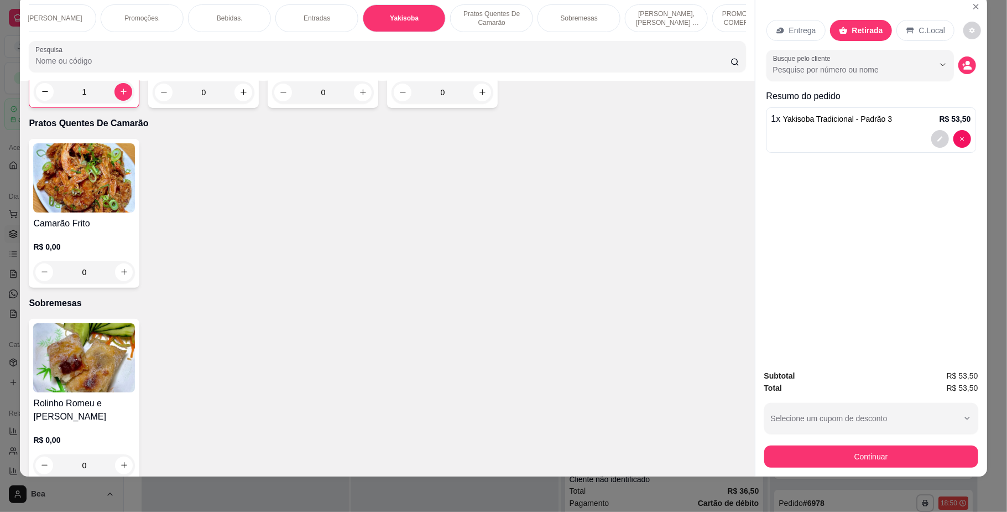
scroll to position [0, 418]
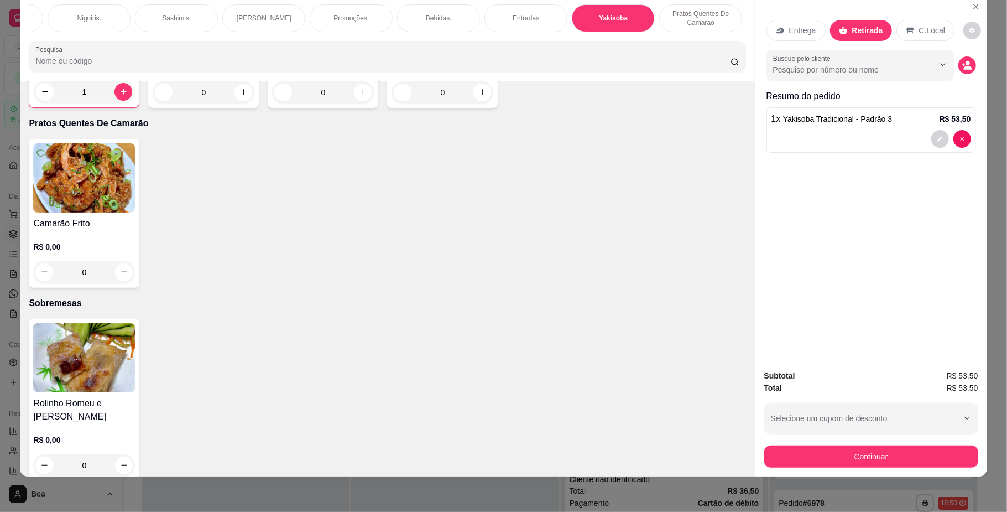
click at [405, 17] on div "Bebidas." at bounding box center [438, 18] width 83 height 28
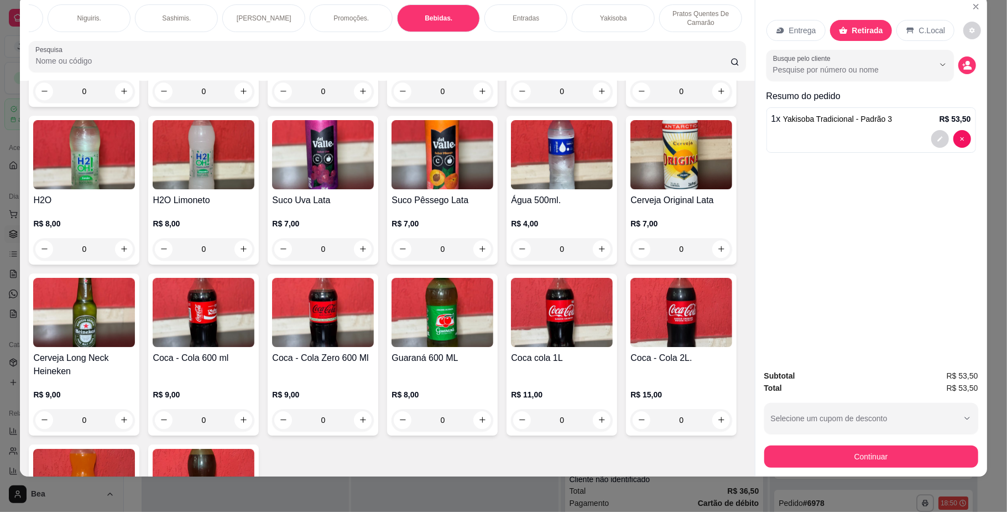
click at [663, 401] on div "Coca - Cola 350ml R$ 7,00 0 Coca - Cola Zero 350ml R$ 7,00 0 Guaraná 350ml R$ 7…" at bounding box center [387, 275] width 717 height 635
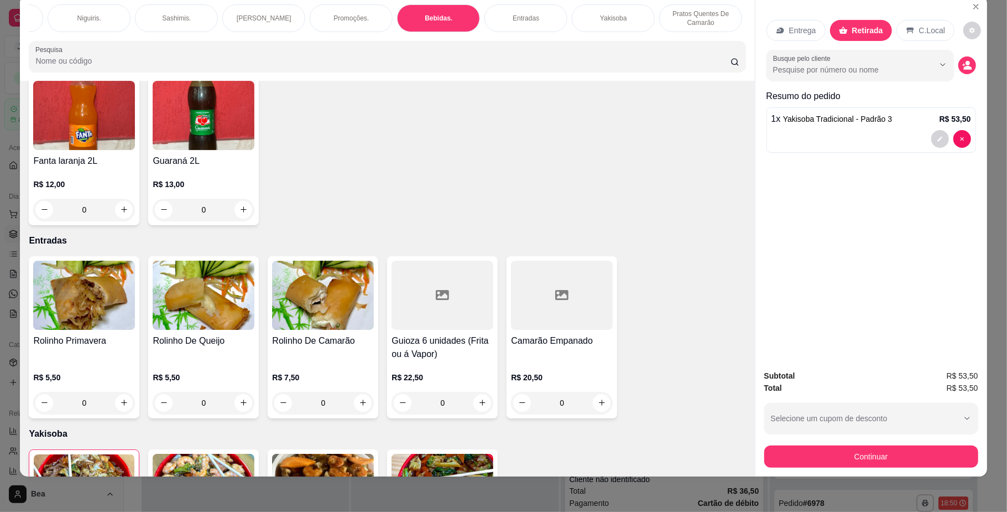
scroll to position [2820, 0]
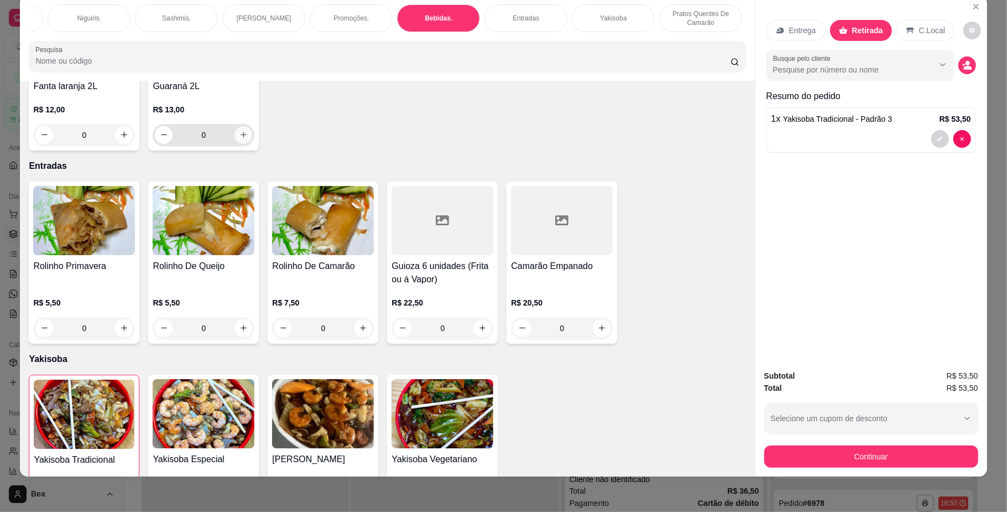
click at [248, 139] on icon "increase-product-quantity" at bounding box center [243, 135] width 8 height 8
type input "1"
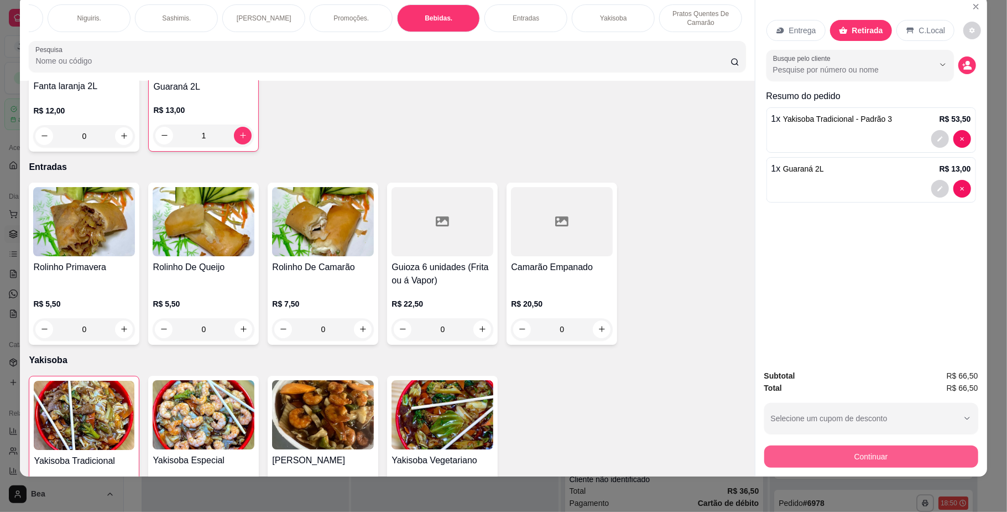
click at [863, 458] on button "Continuar" at bounding box center [871, 456] width 214 height 22
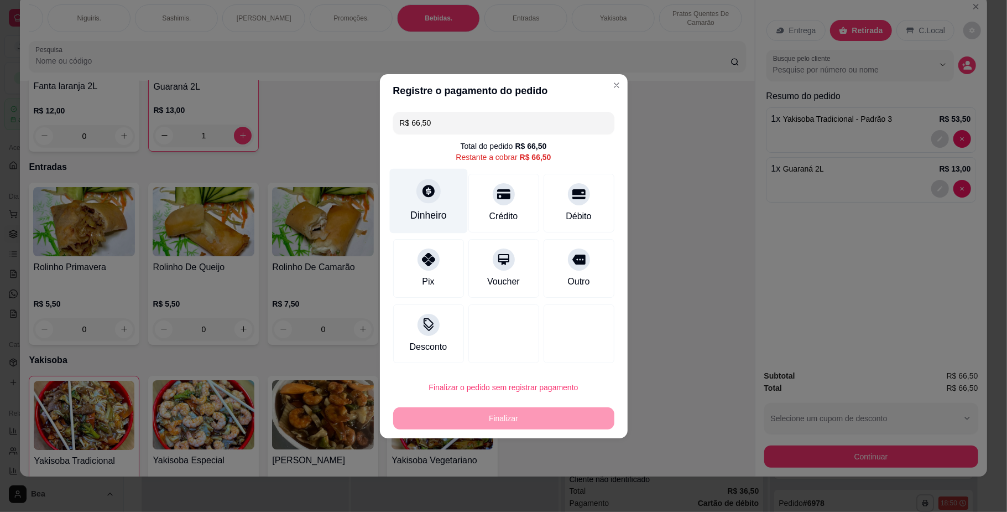
click at [441, 201] on div "Dinheiro" at bounding box center [428, 200] width 78 height 65
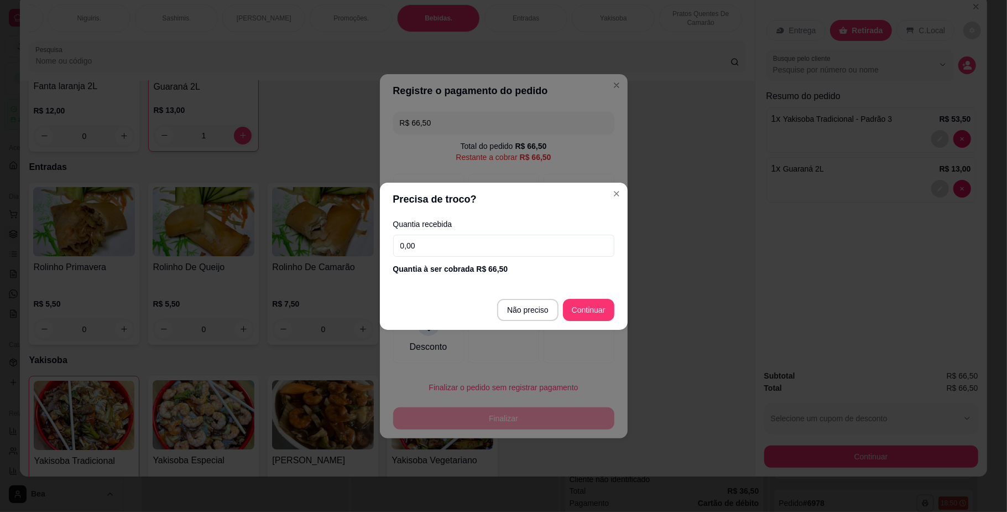
click at [554, 244] on input "0,00" at bounding box center [503, 245] width 221 height 22
type input "67,00"
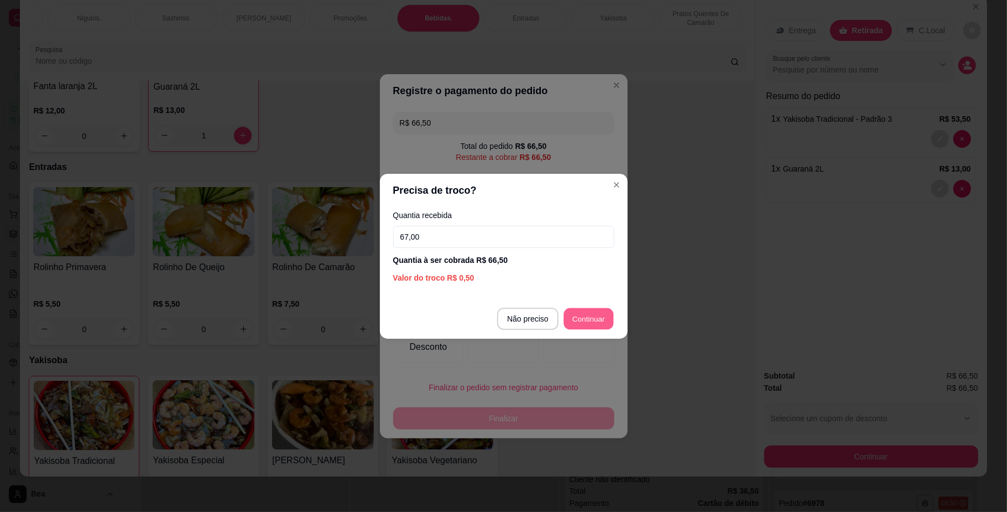
type input "R$ 0,00"
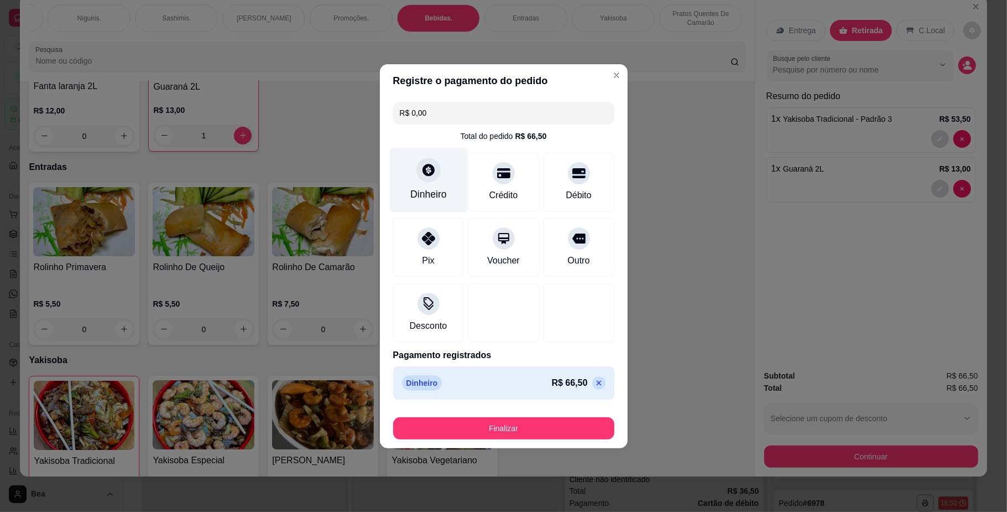
click at [403, 168] on div "Dinheiro" at bounding box center [428, 179] width 78 height 65
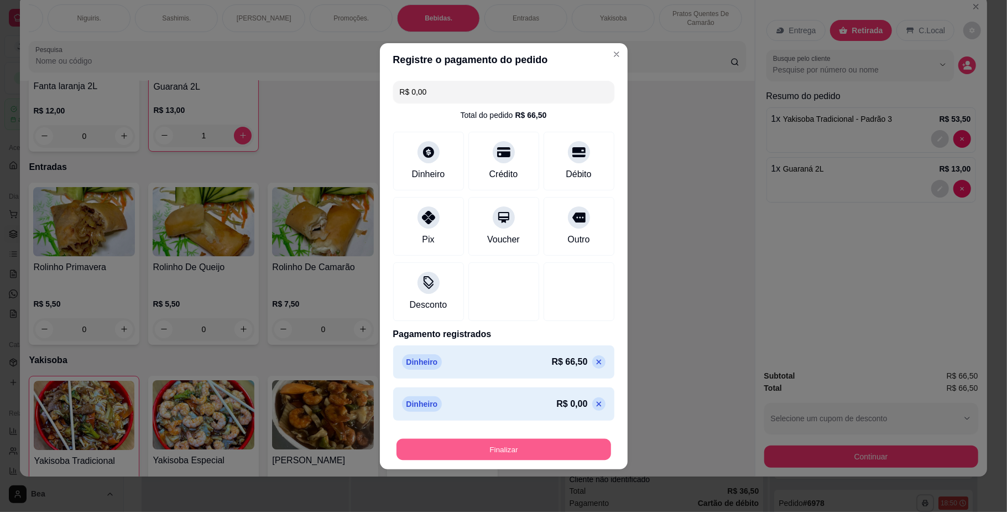
click at [565, 439] on button "Finalizar" at bounding box center [504, 449] width 215 height 22
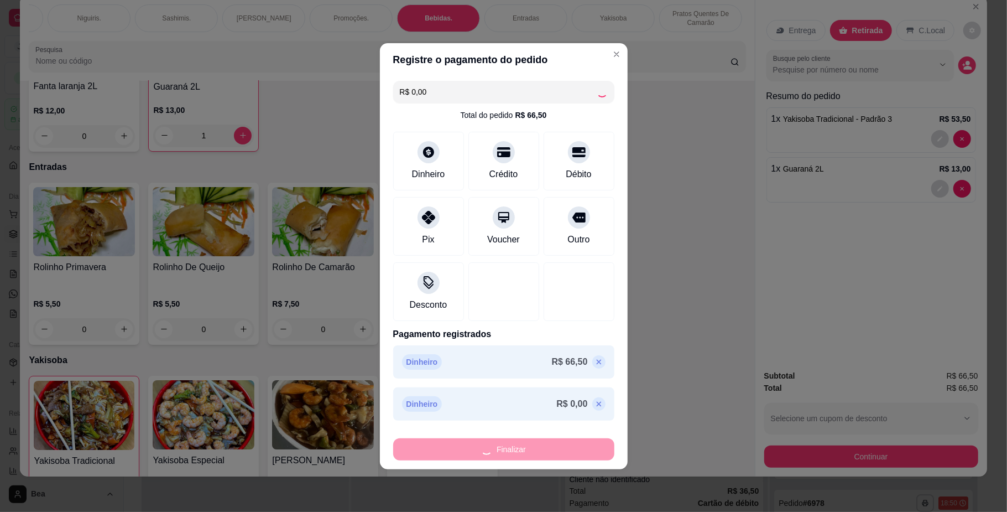
type input "0"
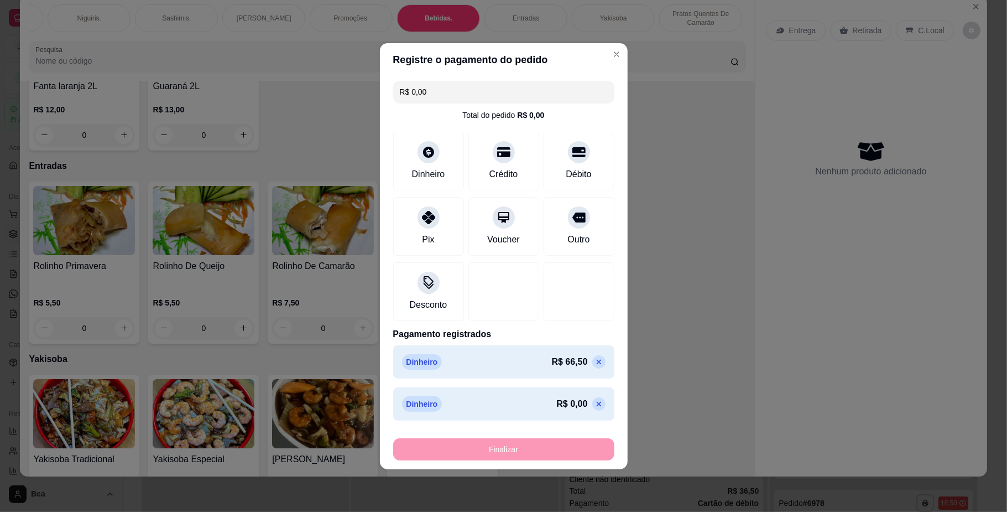
type input "-R$ 66,50"
